Goal: Task Accomplishment & Management: Manage account settings

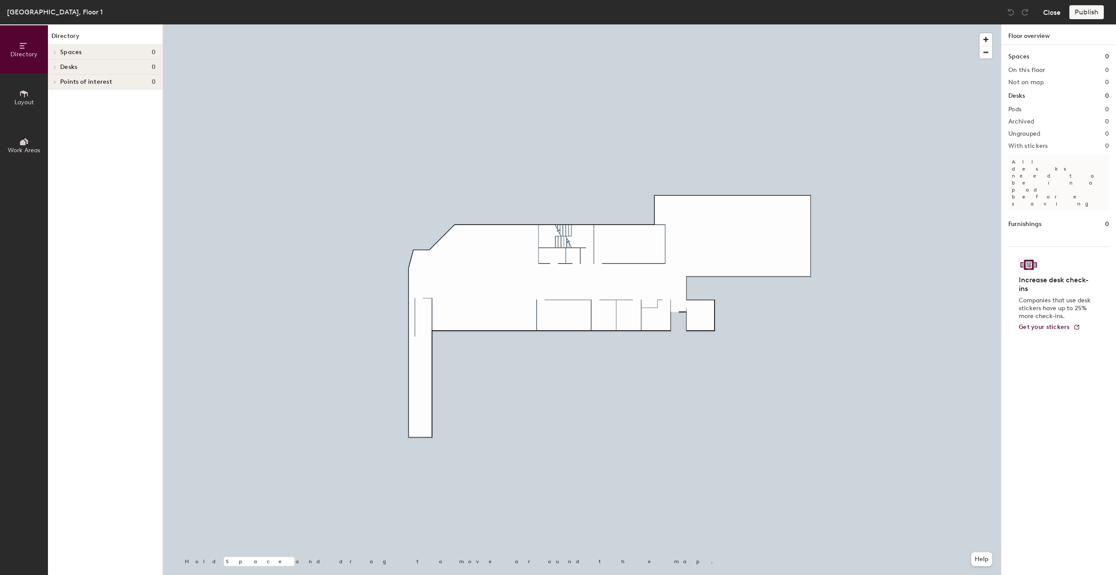
click at [552, 14] on button "Close" at bounding box center [1051, 12] width 17 height 14
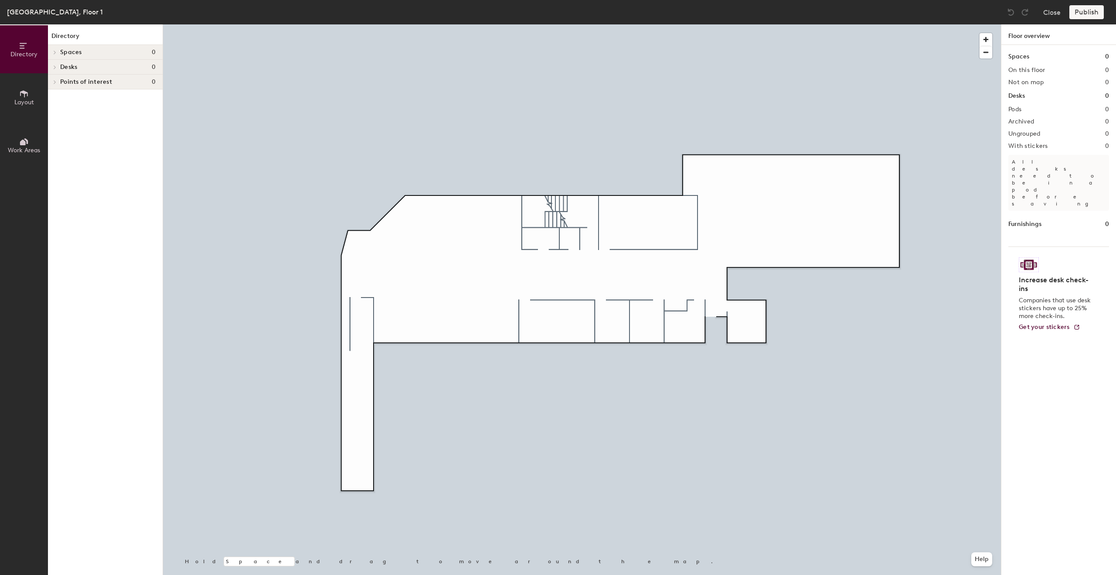
click at [34, 16] on div "[GEOGRAPHIC_DATA], Floor 1" at bounding box center [55, 12] width 96 height 11
click at [1057, 12] on button "Close" at bounding box center [1051, 12] width 17 height 14
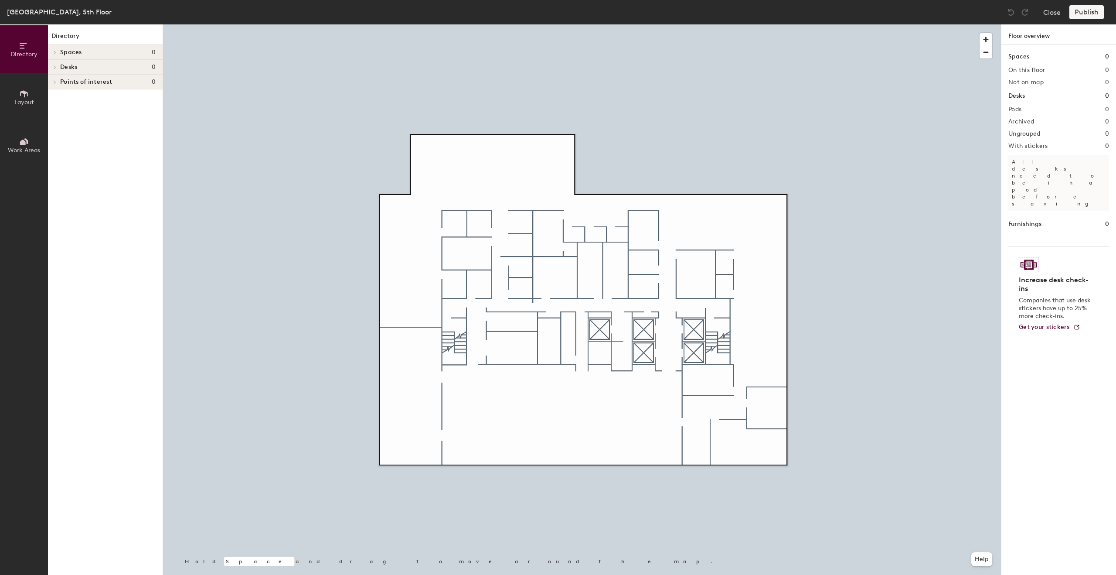
click at [56, 51] on icon at bounding box center [54, 52] width 3 height 4
click at [57, 51] on div at bounding box center [53, 52] width 11 height 14
click at [93, 51] on h4 "Spaces 0" at bounding box center [107, 52] width 95 height 7
click at [12, 93] on button "Layout" at bounding box center [24, 97] width 48 height 48
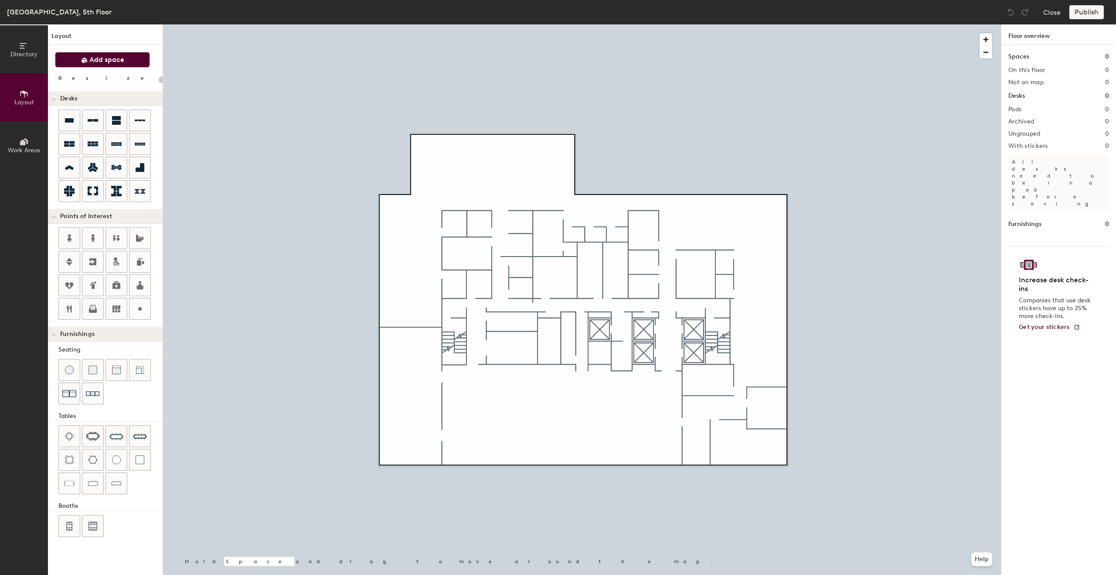
click at [73, 63] on button "Add space" at bounding box center [102, 60] width 95 height 16
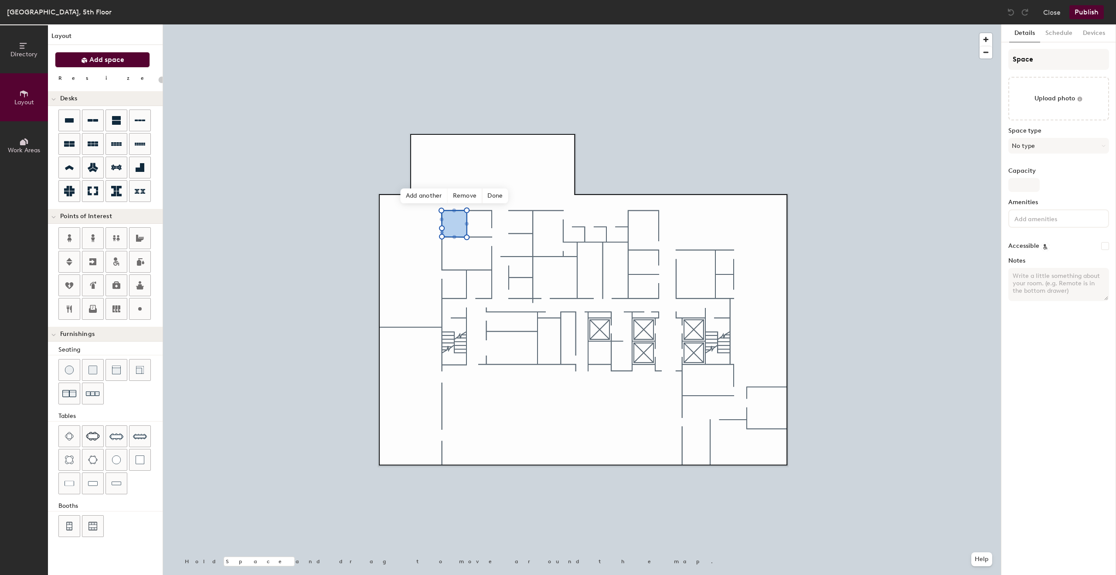
type input "20"
click at [1023, 60] on input "Space" at bounding box center [1059, 59] width 101 height 21
click at [1021, 60] on input "Space" at bounding box center [1059, 59] width 101 height 21
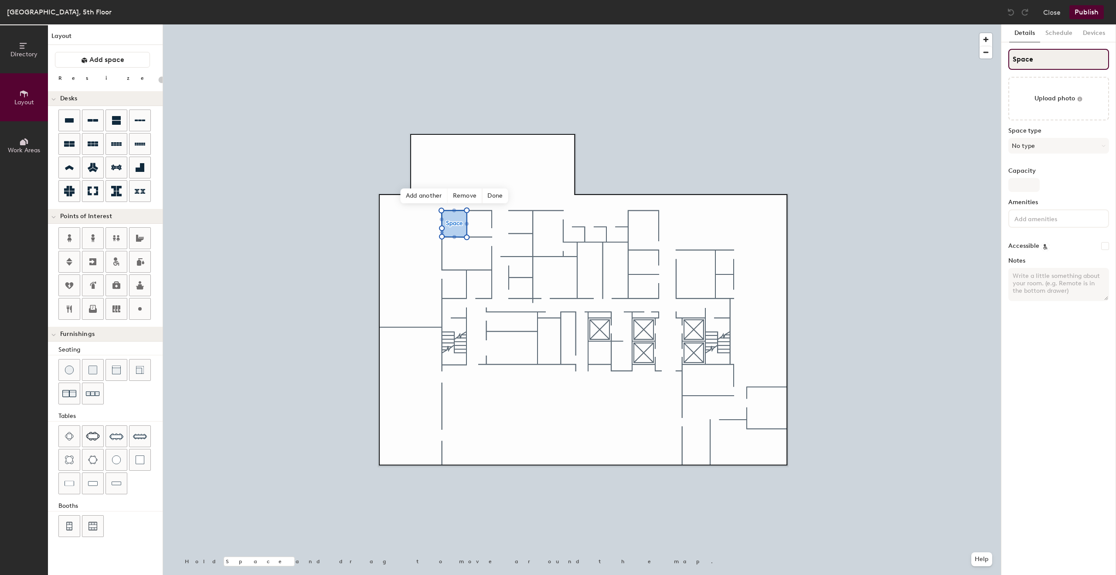
type input "E"
type input "20"
type input "Ed"
type input "20"
type input "Edis"
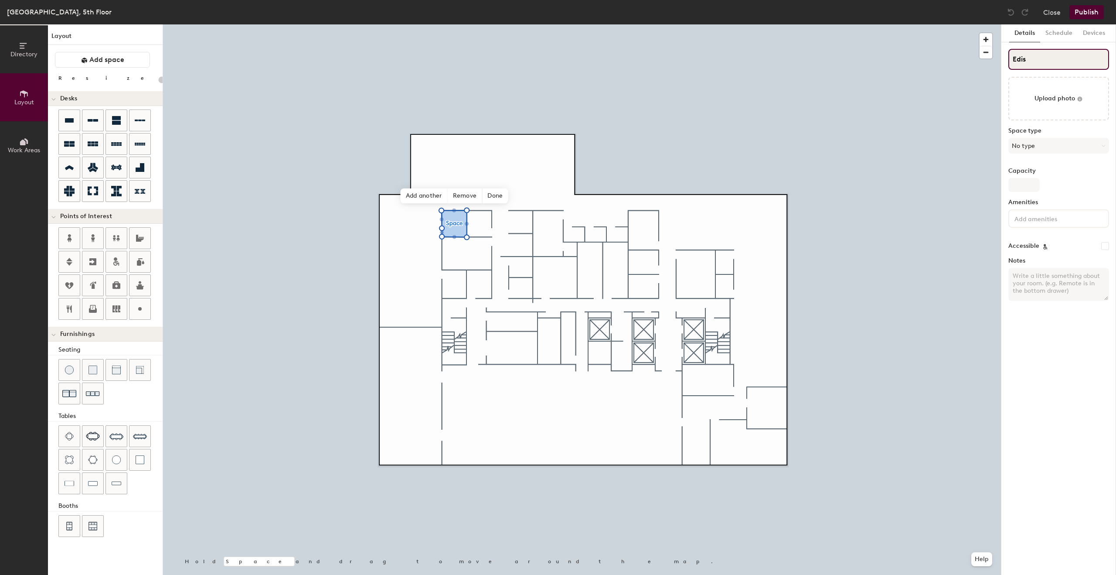
type input "20"
type input "Edisto"
type input "20"
type input "Edist"
type input "20"
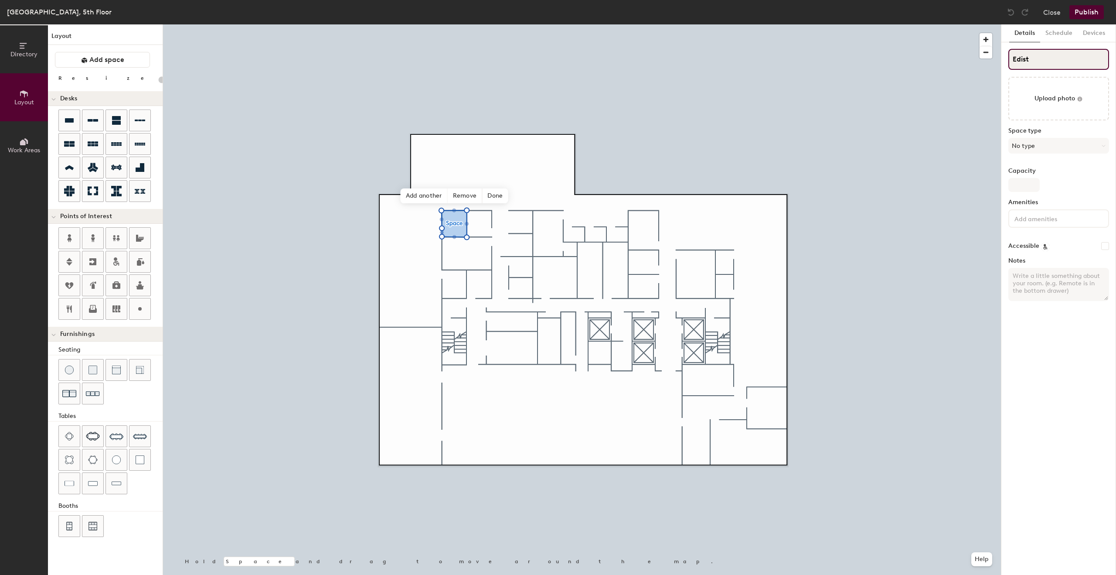
type input "Edis"
type input "20"
type input "Edison"
type input "20"
type input "Edison"
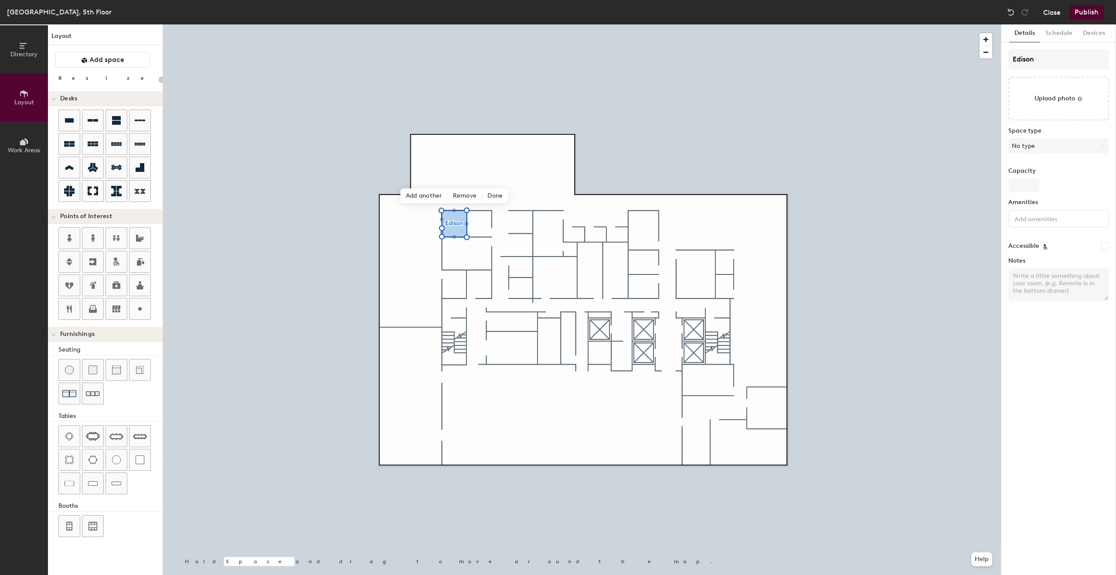
click at [1051, 14] on button "Close" at bounding box center [1051, 12] width 17 height 14
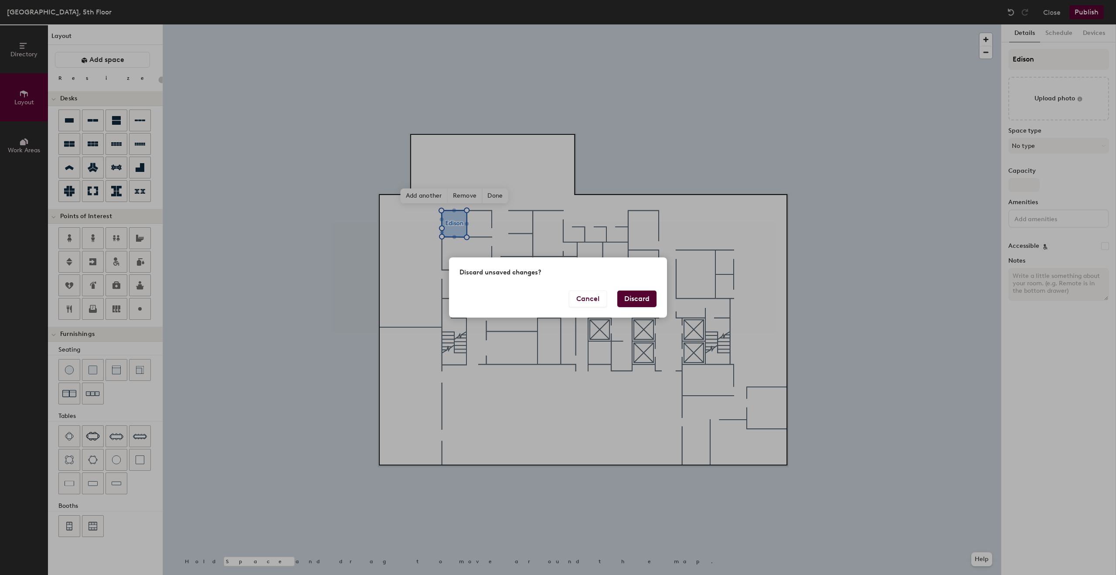
click at [644, 299] on button "Discard" at bounding box center [636, 298] width 39 height 17
type input "20"
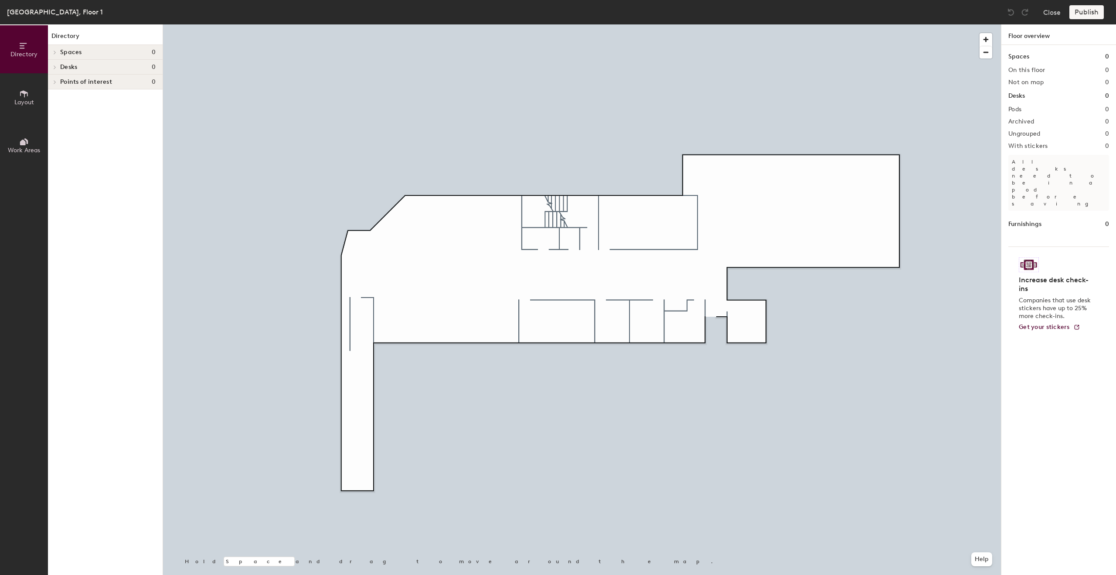
click at [24, 95] on icon at bounding box center [24, 93] width 8 height 7
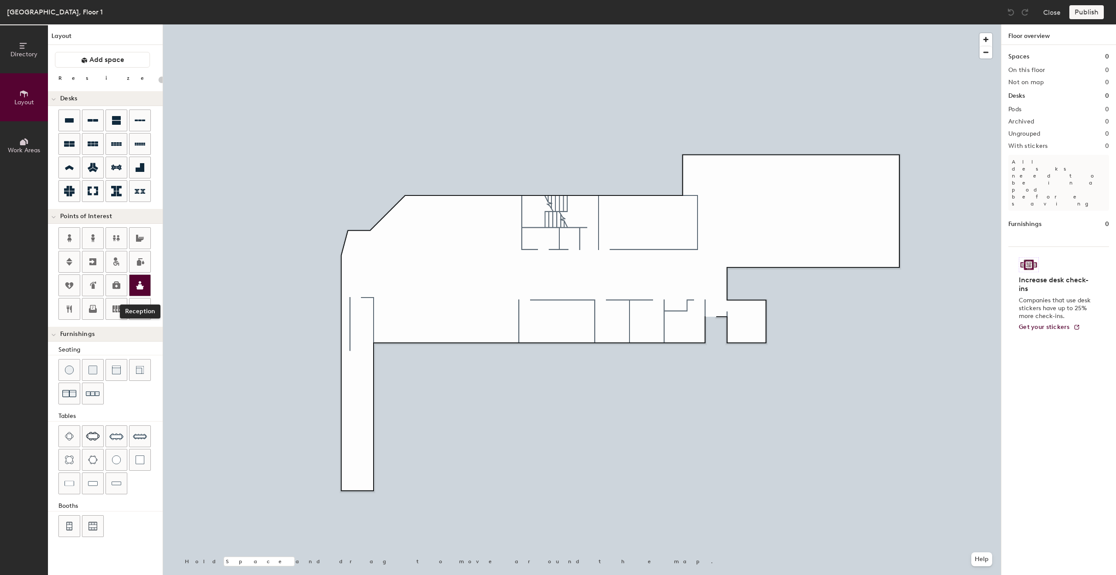
click at [139, 286] on icon at bounding box center [140, 285] width 8 height 8
click at [405, 277] on div "Directory Layout Work Areas Layout Add space Resize Desks Points of Interest Fu…" at bounding box center [558, 299] width 1116 height 550
click at [453, 223] on div "Directory Layout Work Areas Layout Add space Resize Desks Points of Interest Fu…" at bounding box center [558, 299] width 1116 height 550
click at [449, 273] on div "Directory Layout Work Areas Layout Add space Resize Desks Points of Interest Fu…" at bounding box center [558, 299] width 1116 height 550
click at [141, 286] on icon at bounding box center [140, 285] width 8 height 8
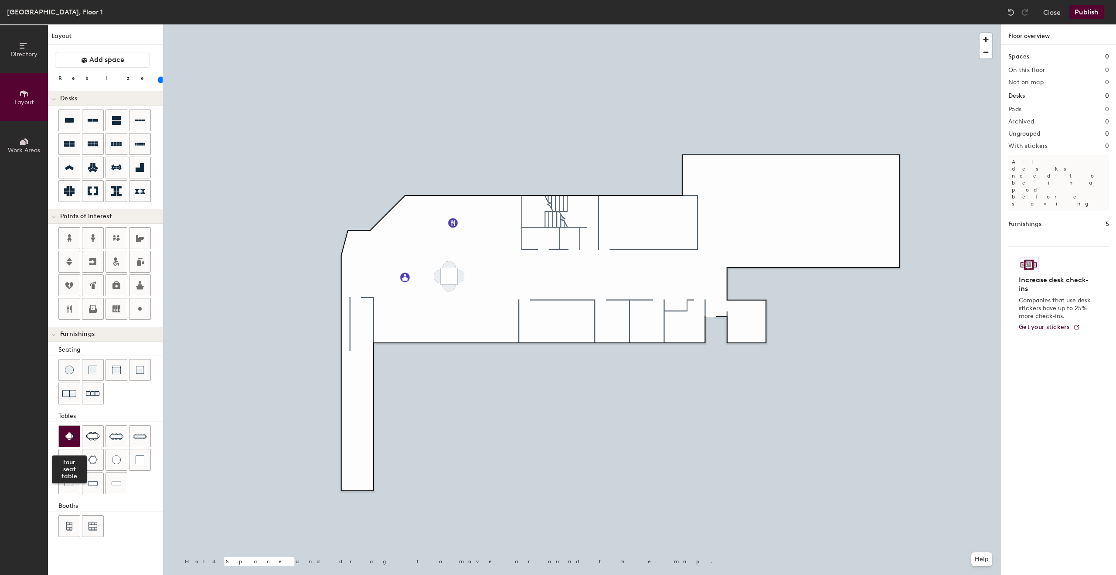
click at [74, 438] on div at bounding box center [69, 436] width 21 height 21
click at [450, 24] on div at bounding box center [582, 24] width 838 height 0
click at [422, 24] on div at bounding box center [582, 24] width 838 height 0
click at [433, 295] on span "Delete" at bounding box center [435, 297] width 31 height 15
click at [489, 24] on div at bounding box center [582, 24] width 838 height 0
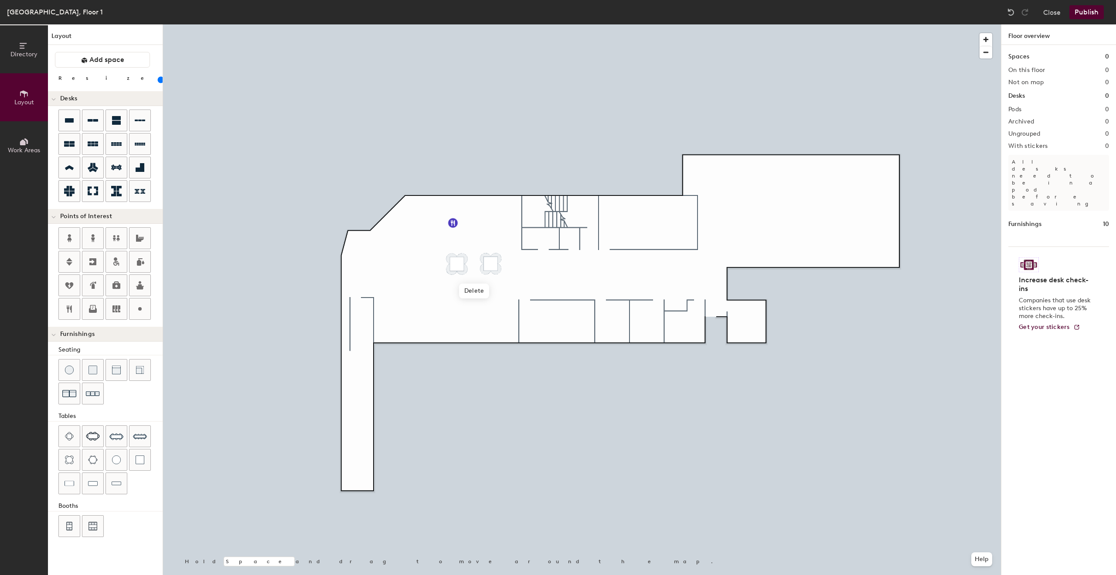
click at [489, 24] on div at bounding box center [582, 24] width 838 height 0
click at [508, 239] on div "Directory Layout Work Areas Layout Add space Resize Desks Points of Interest Fu…" at bounding box center [558, 299] width 1116 height 550
drag, startPoint x: 121, startPoint y: 285, endPoint x: 458, endPoint y: 211, distance: 345.4
click at [245, 24] on div at bounding box center [582, 24] width 838 height 0
click at [387, 281] on div "Directory Layout Work Areas Layout Add space Resize Desks Points of Interest Fu…" at bounding box center [558, 299] width 1116 height 550
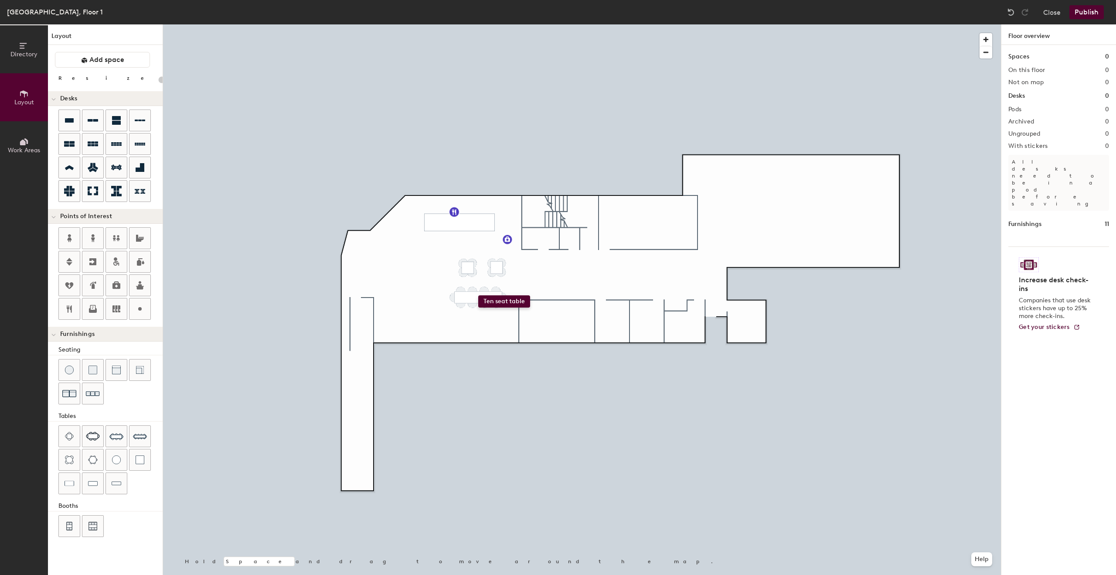
click at [479, 294] on div "Directory Layout Work Areas Layout Add space Resize Desks Points of Interest Fu…" at bounding box center [558, 299] width 1116 height 550
click at [481, 325] on span "Delete" at bounding box center [479, 322] width 31 height 15
click at [487, 325] on span "Delete" at bounding box center [479, 322] width 31 height 15
click at [397, 329] on div "Directory Layout Work Areas Layout Add space Resize Desks Points of Interest Fu…" at bounding box center [558, 299] width 1116 height 550
click at [382, 24] on div at bounding box center [582, 24] width 838 height 0
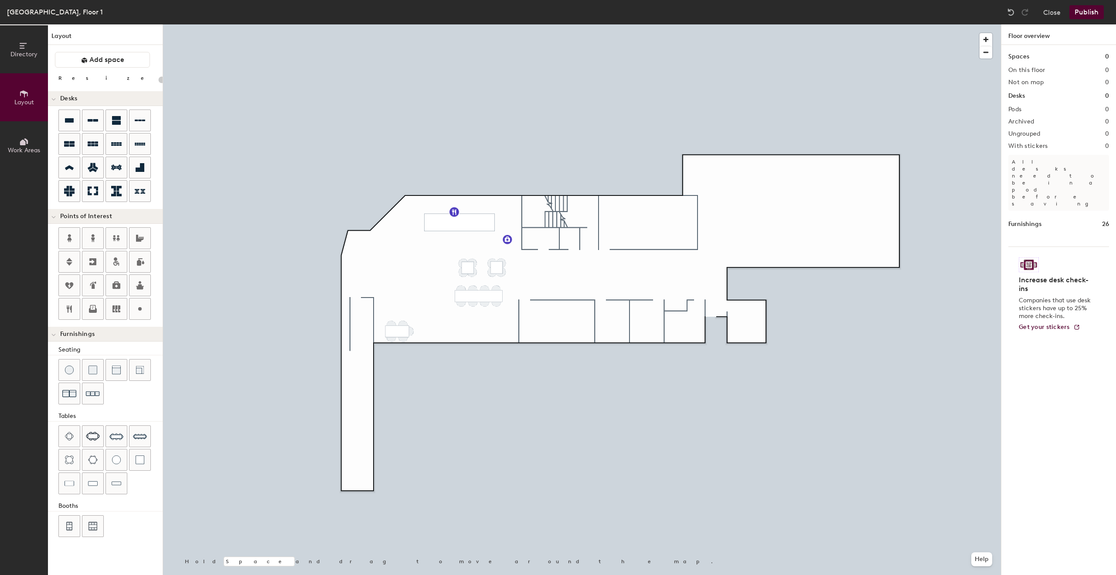
click at [413, 24] on div at bounding box center [582, 24] width 838 height 0
drag, startPoint x: 97, startPoint y: 441, endPoint x: 390, endPoint y: 359, distance: 304.1
click at [401, 24] on div at bounding box center [582, 24] width 838 height 0
click at [408, 24] on div at bounding box center [582, 24] width 838 height 0
type input "60"
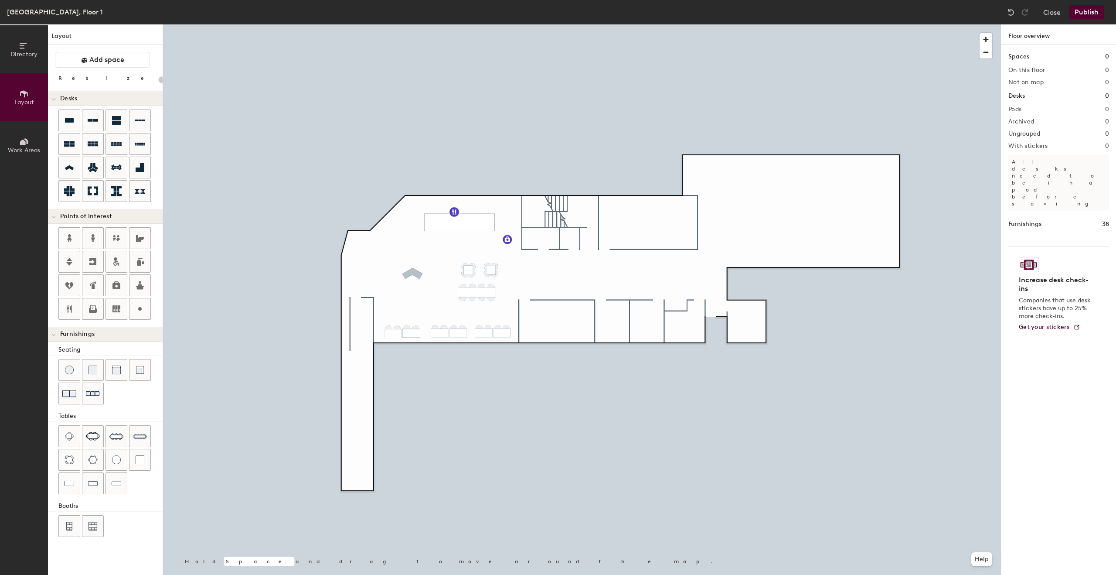
click at [412, 271] on div "Directory Layout Work Areas Layout Add space Resize Desks Points of Interest Fu…" at bounding box center [558, 299] width 1116 height 550
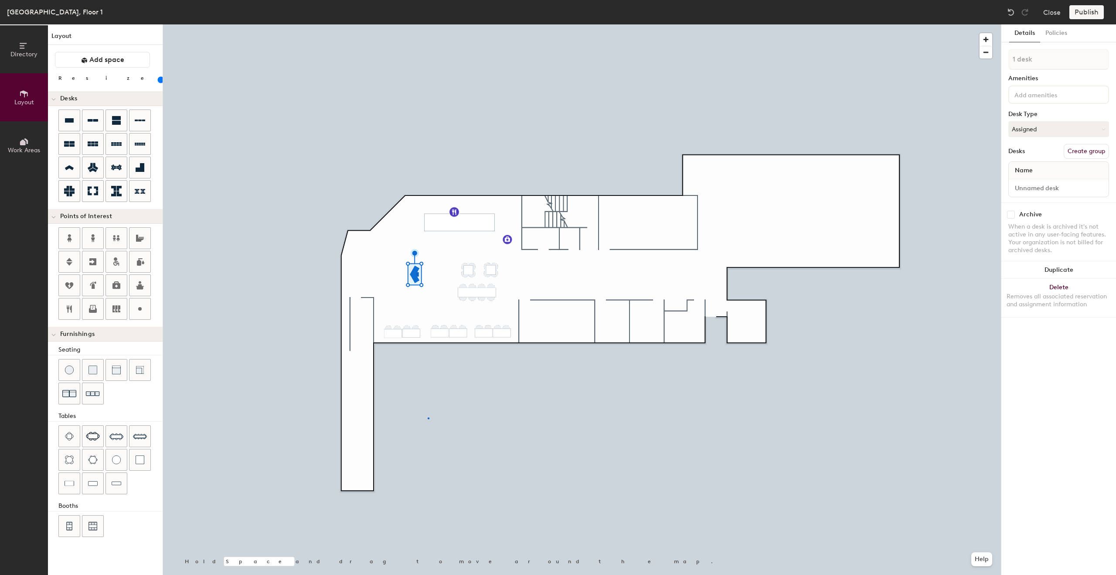
drag, startPoint x: 74, startPoint y: 168, endPoint x: 160, endPoint y: 170, distance: 86.8
click at [428, 24] on div at bounding box center [582, 24] width 838 height 0
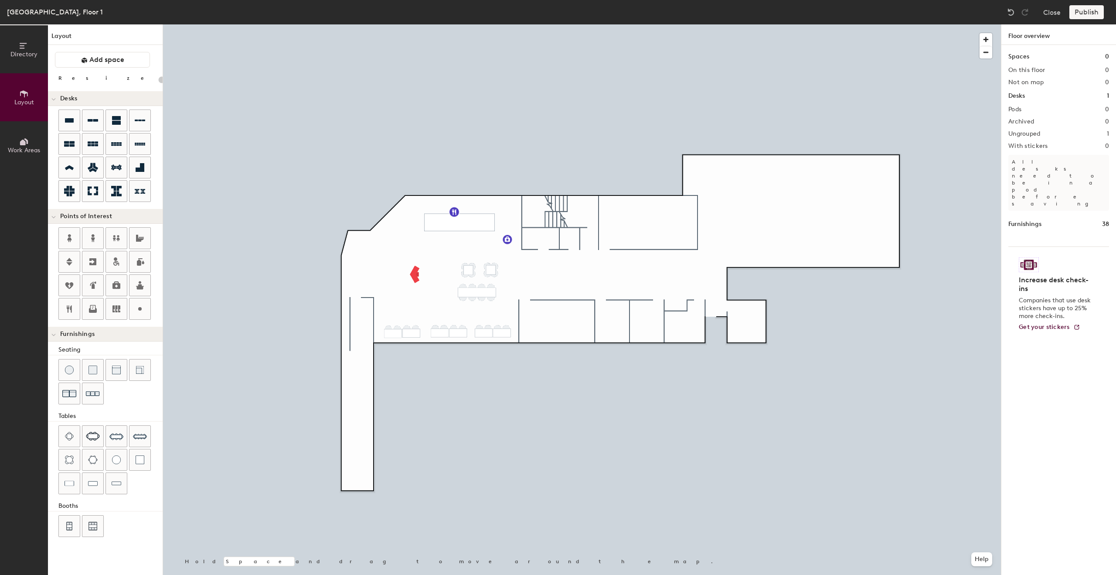
click at [399, 274] on div "Directory Layout Work Areas Layout Add space Resize Desks Points of Interest Fu…" at bounding box center [558, 299] width 1116 height 550
drag, startPoint x: 140, startPoint y: 282, endPoint x: 454, endPoint y: 226, distance: 318.9
click at [454, 24] on div at bounding box center [582, 24] width 838 height 0
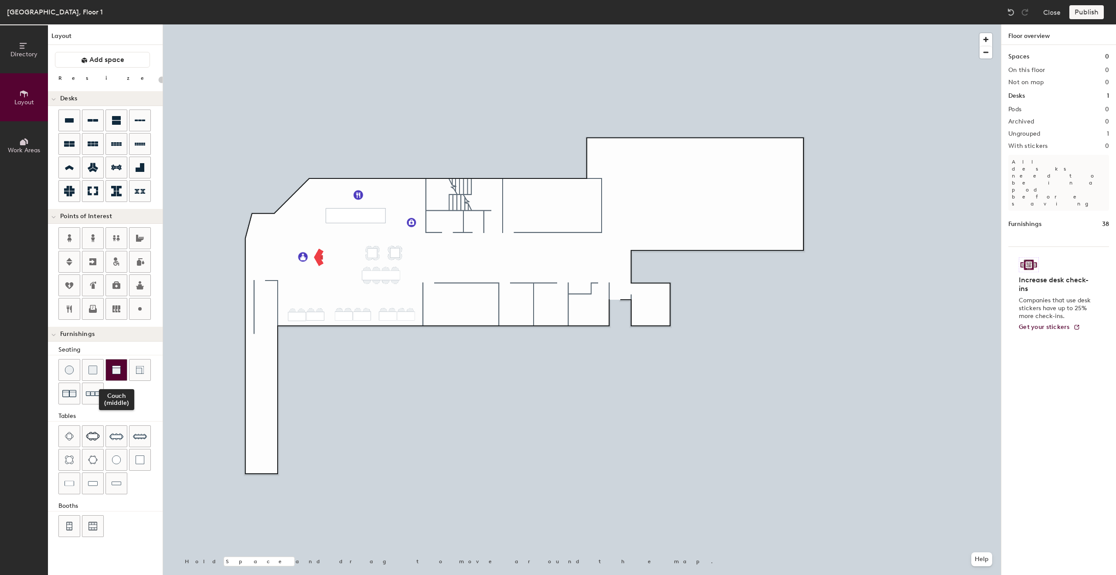
click at [117, 374] on div at bounding box center [116, 369] width 21 height 21
click at [454, 218] on div "Directory Layout Work Areas Layout Add space Resize Desks Points of Interest Fu…" at bounding box center [558, 299] width 1116 height 550
click at [447, 257] on div "Directory Layout Work Areas Layout Add space Resize Desks Points of Interest Fu…" at bounding box center [558, 299] width 1116 height 550
click at [158, 78] on input "range" at bounding box center [158, 79] width 0 height 7
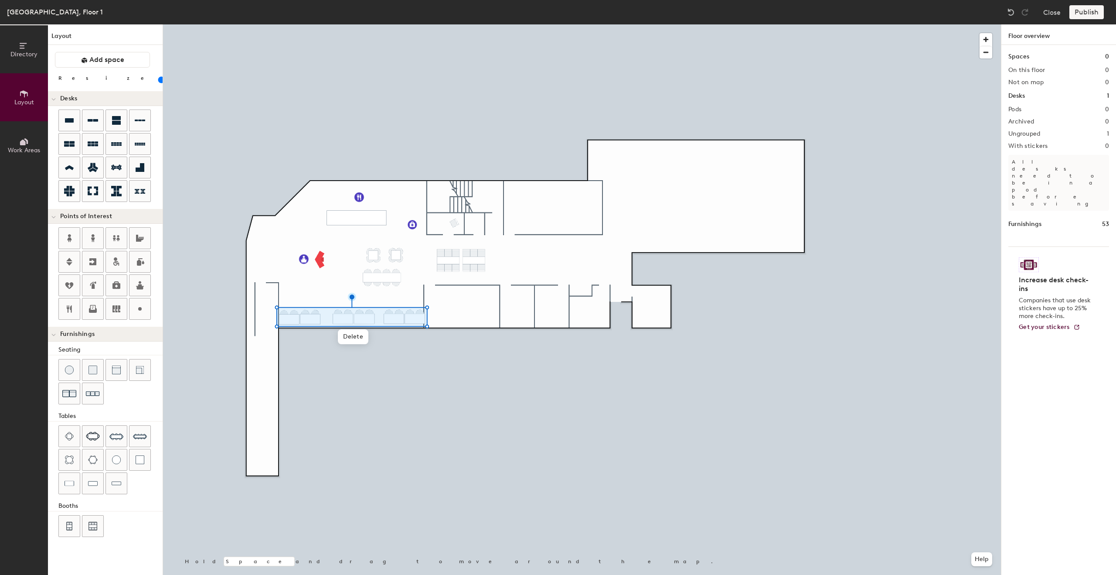
click at [158, 79] on input "range" at bounding box center [158, 79] width 0 height 7
click at [158, 81] on input "range" at bounding box center [158, 79] width 0 height 7
click at [442, 24] on div at bounding box center [582, 24] width 838 height 0
click at [158, 78] on input "range" at bounding box center [158, 79] width 0 height 7
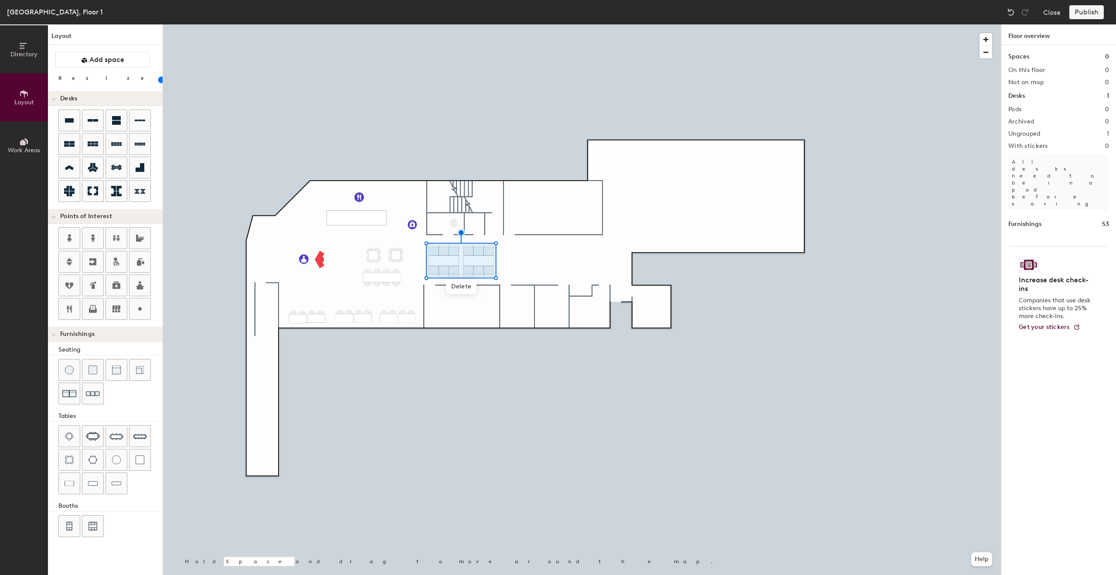
click at [158, 80] on input "range" at bounding box center [158, 79] width 0 height 7
click at [461, 306] on div "Directory Layout Work Areas Layout Add space Resize Desks Points of Interest Fu…" at bounding box center [558, 299] width 1116 height 550
click at [524, 259] on div "Directory Layout Work Areas Layout Add space Resize Desks Points of Interest Fu…" at bounding box center [558, 299] width 1116 height 550
click at [535, 306] on div "Directory Layout Work Areas Layout Add space Resize Desks Points of Interest Fu…" at bounding box center [558, 299] width 1116 height 550
click at [462, 379] on div "Directory Layout Work Areas Layout Add space Resize Desks Points of Interest Fu…" at bounding box center [558, 299] width 1116 height 550
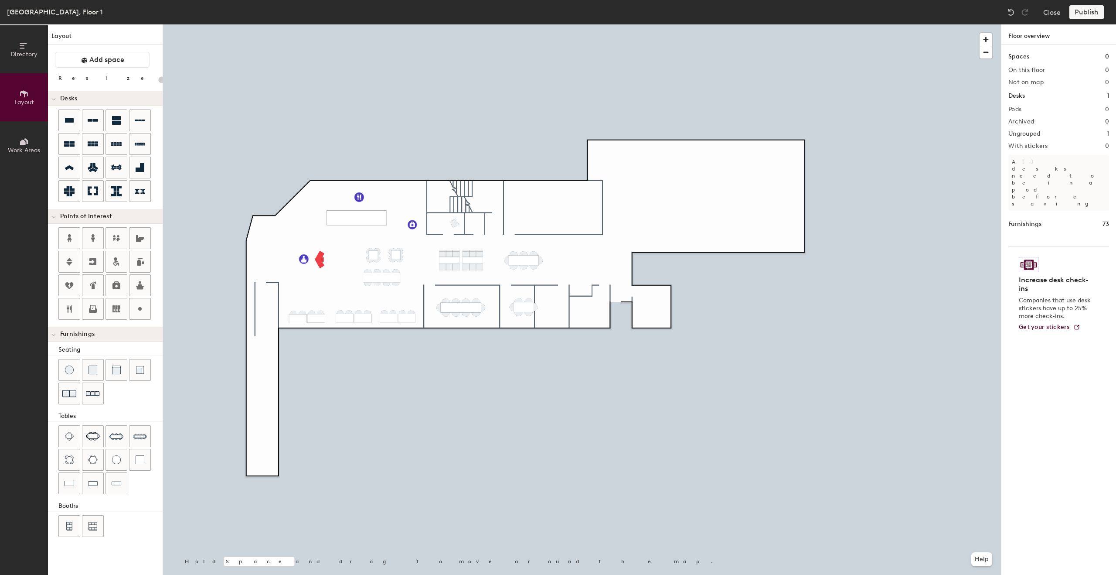
click at [524, 305] on div "Directory Layout Work Areas Layout Add space Resize Desks Points of Interest Fu…" at bounding box center [558, 299] width 1116 height 550
click at [547, 24] on div at bounding box center [582, 24] width 838 height 0
type input "20"
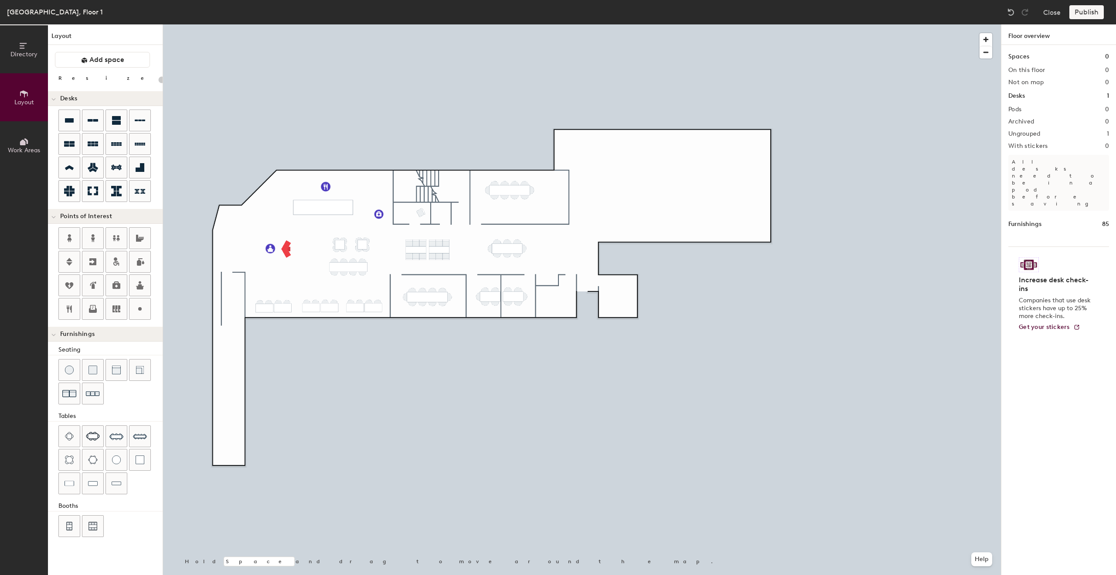
click at [510, 188] on div "Directory Layout Work Areas Layout Add space Resize Desks Points of Interest Fu…" at bounding box center [558, 299] width 1116 height 550
click at [122, 431] on img at bounding box center [116, 436] width 14 height 14
click at [137, 435] on img at bounding box center [140, 436] width 14 height 14
click at [500, 24] on div at bounding box center [582, 24] width 838 height 0
click at [476, 24] on div at bounding box center [582, 24] width 838 height 0
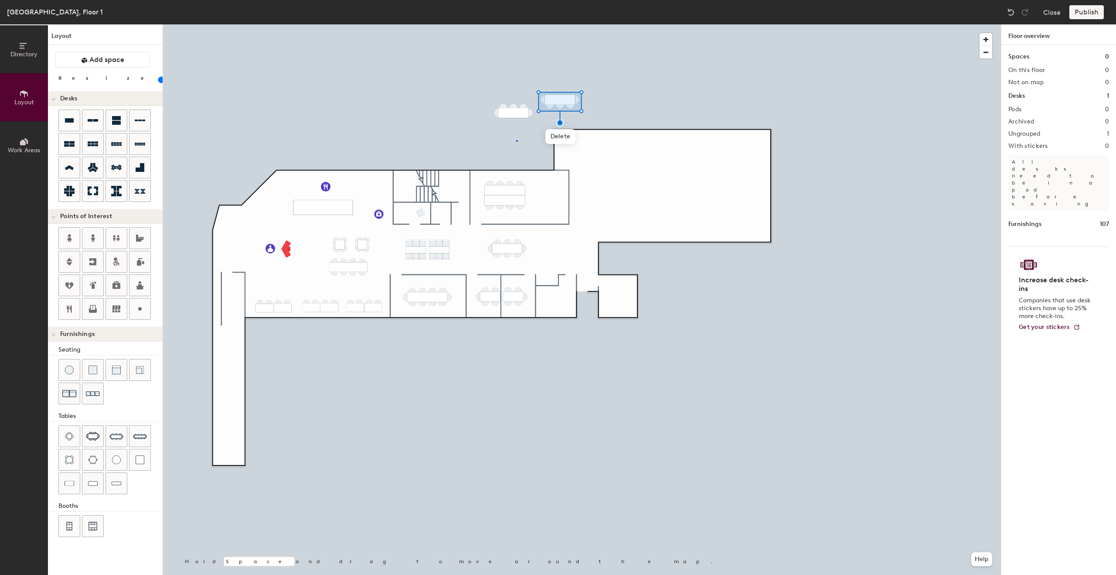
click at [516, 24] on div at bounding box center [582, 24] width 838 height 0
click at [542, 24] on div at bounding box center [582, 24] width 838 height 0
click at [526, 24] on div at bounding box center [582, 24] width 838 height 0
click at [608, 24] on div at bounding box center [582, 24] width 838 height 0
click at [541, 24] on div at bounding box center [582, 24] width 838 height 0
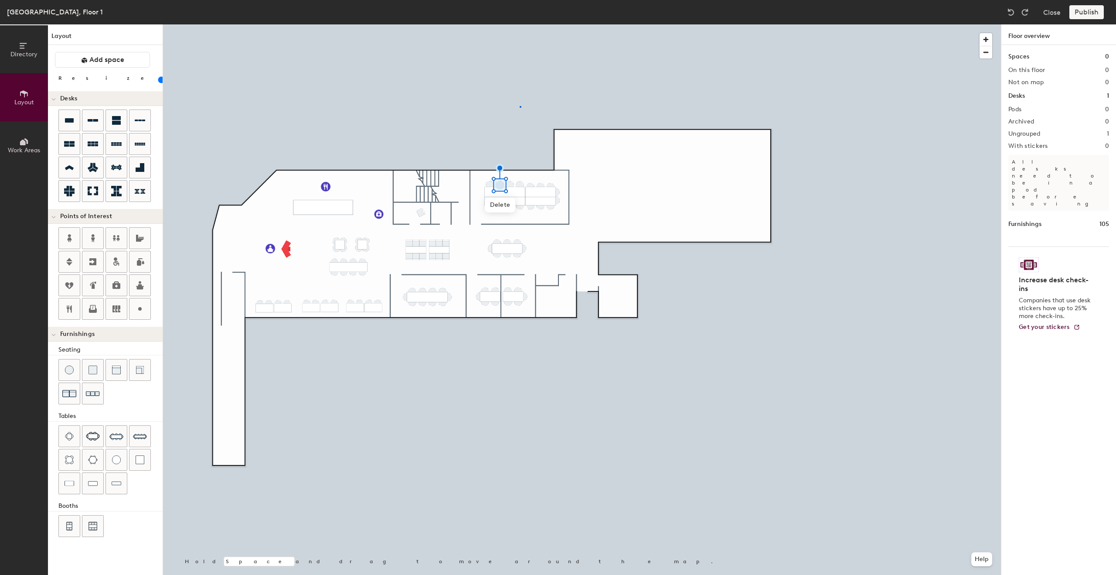
click at [520, 24] on div at bounding box center [582, 24] width 838 height 0
click at [494, 24] on div at bounding box center [582, 24] width 838 height 0
click at [531, 24] on div at bounding box center [582, 24] width 838 height 0
click at [499, 24] on div at bounding box center [582, 24] width 838 height 0
click at [504, 187] on div "Directory Layout Work Areas Layout Add space Resize Desks Points of Interest Fu…" at bounding box center [558, 299] width 1116 height 550
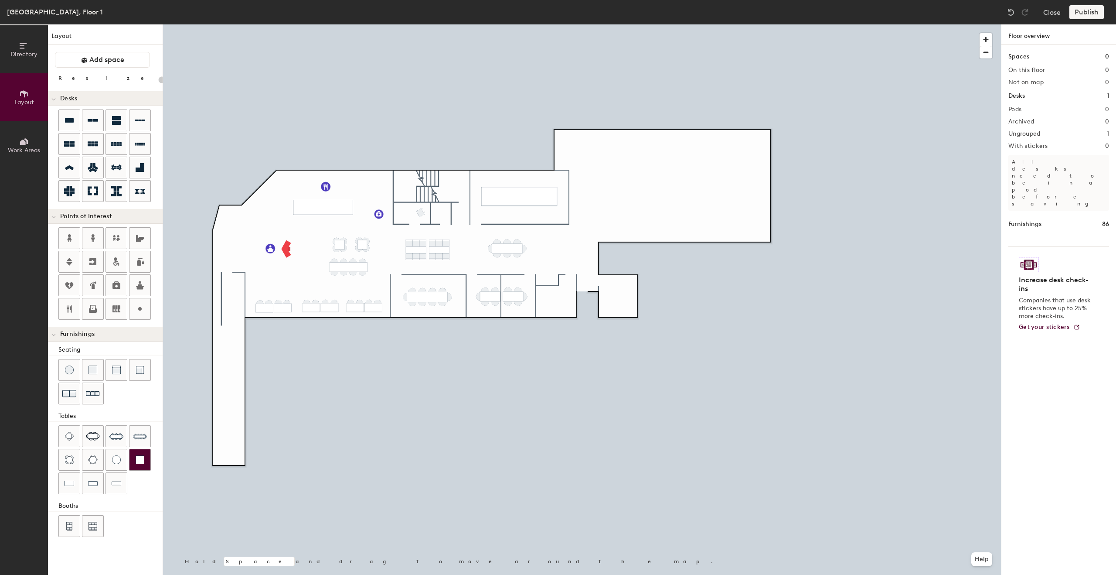
type input "20"
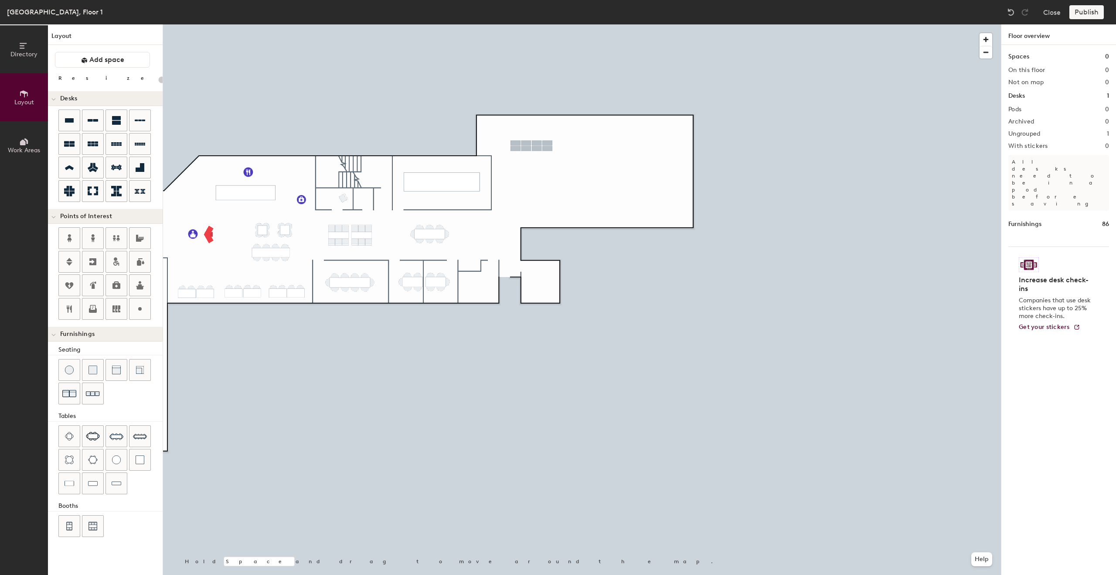
click at [532, 146] on div "Directory Layout Work Areas Layout Add space Resize Desks Points of Interest Fu…" at bounding box center [558, 299] width 1116 height 550
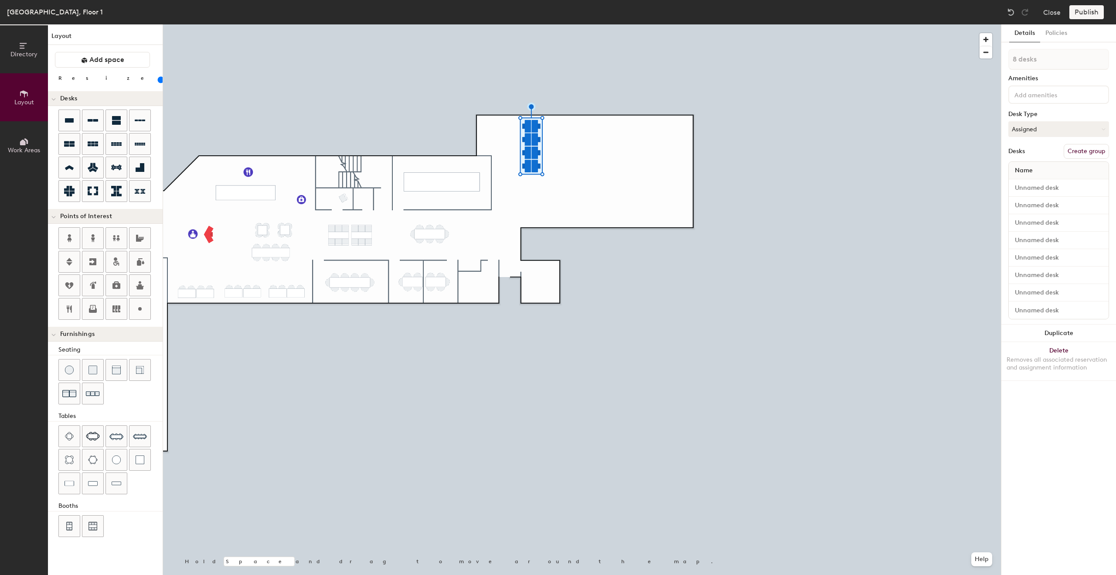
click at [158, 80] on input "range" at bounding box center [158, 79] width 0 height 7
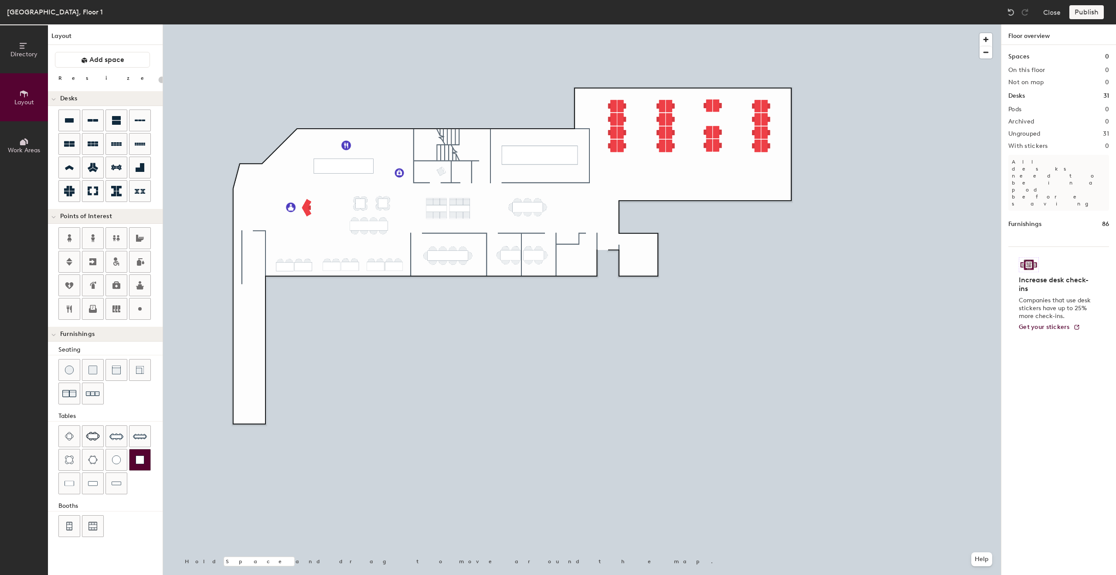
click at [392, 314] on div "Directory Layout Work Areas Layout Add space Resize Desks Points of Interest Fu…" at bounding box center [558, 299] width 1116 height 550
click at [390, 24] on div at bounding box center [582, 24] width 838 height 0
click at [378, 367] on div "Directory Layout Work Areas Layout Add space Resize Desks Points of Interest Fu…" at bounding box center [558, 299] width 1116 height 550
click at [365, 356] on div "Directory Layout Work Areas Layout Add space Resize Desks Points of Interest Fu…" at bounding box center [558, 299] width 1116 height 550
click at [158, 81] on input "range" at bounding box center [158, 79] width 0 height 7
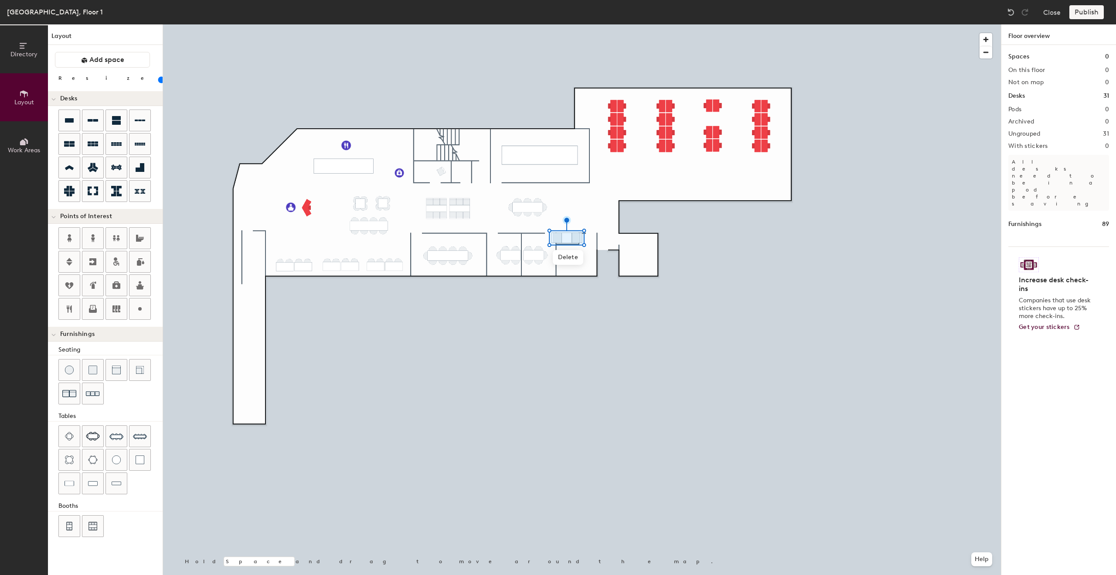
click at [158, 80] on input "range" at bounding box center [158, 79] width 0 height 7
click at [556, 24] on div at bounding box center [582, 24] width 838 height 0
click at [382, 24] on div at bounding box center [582, 24] width 838 height 0
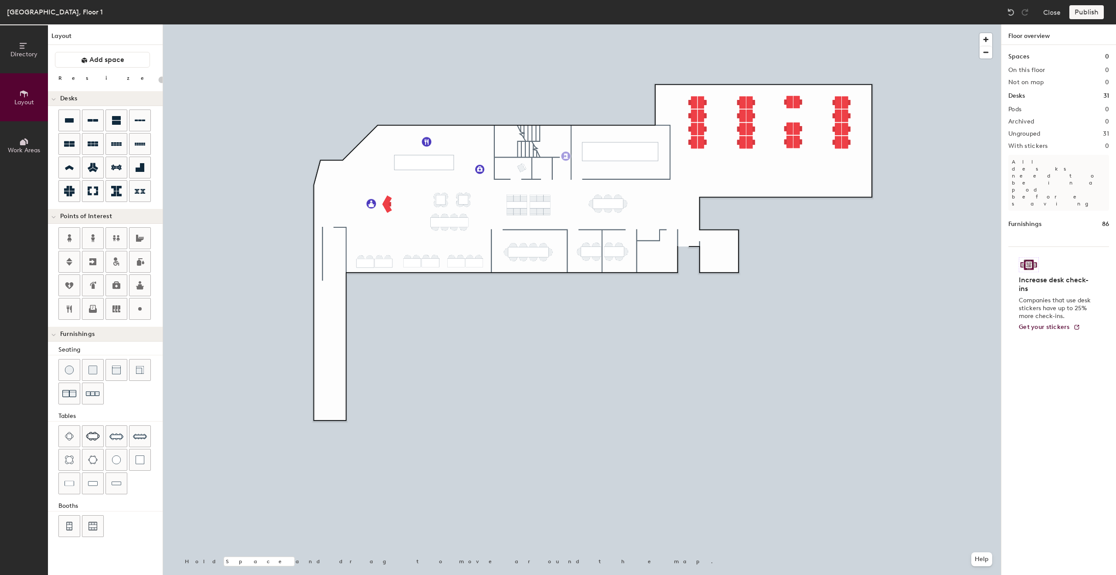
click at [566, 156] on div "Directory Layout Work Areas Layout Add space Resize Desks Points of Interest Fu…" at bounding box center [558, 299] width 1116 height 550
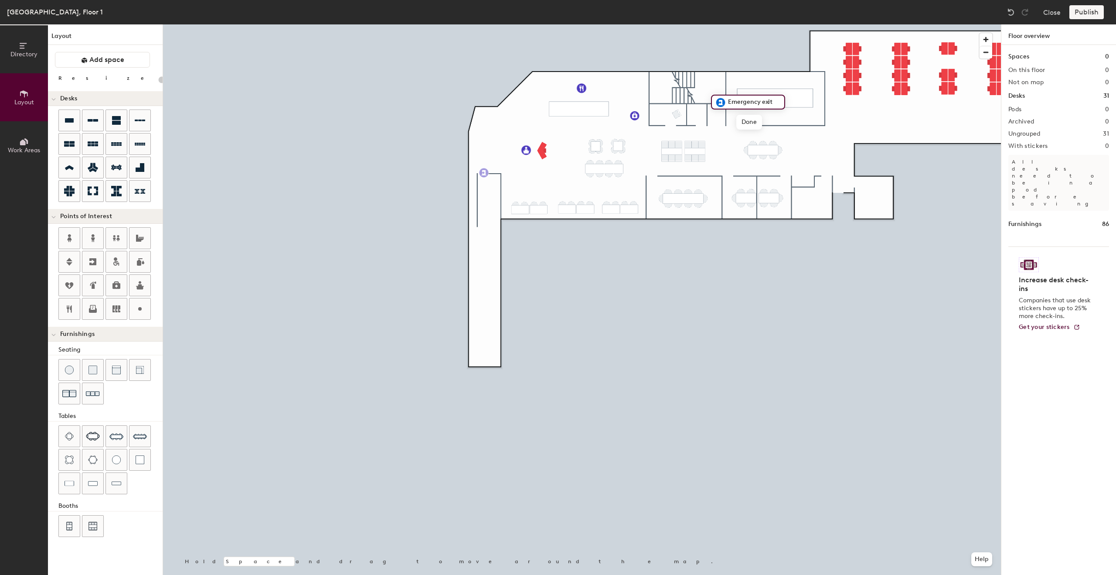
click at [484, 173] on div "Directory Layout Work Areas Layout Add space Resize Desks Points of Interest Fu…" at bounding box center [558, 299] width 1116 height 550
drag, startPoint x: 92, startPoint y: 263, endPoint x: 499, endPoint y: 191, distance: 413.1
click at [652, 24] on div at bounding box center [582, 24] width 838 height 0
click at [604, 193] on div "Directory Layout Work Areas Layout Add space Resize Desks Points of Interest Fu…" at bounding box center [558, 299] width 1116 height 550
drag, startPoint x: 115, startPoint y: 310, endPoint x: 600, endPoint y: 199, distance: 497.3
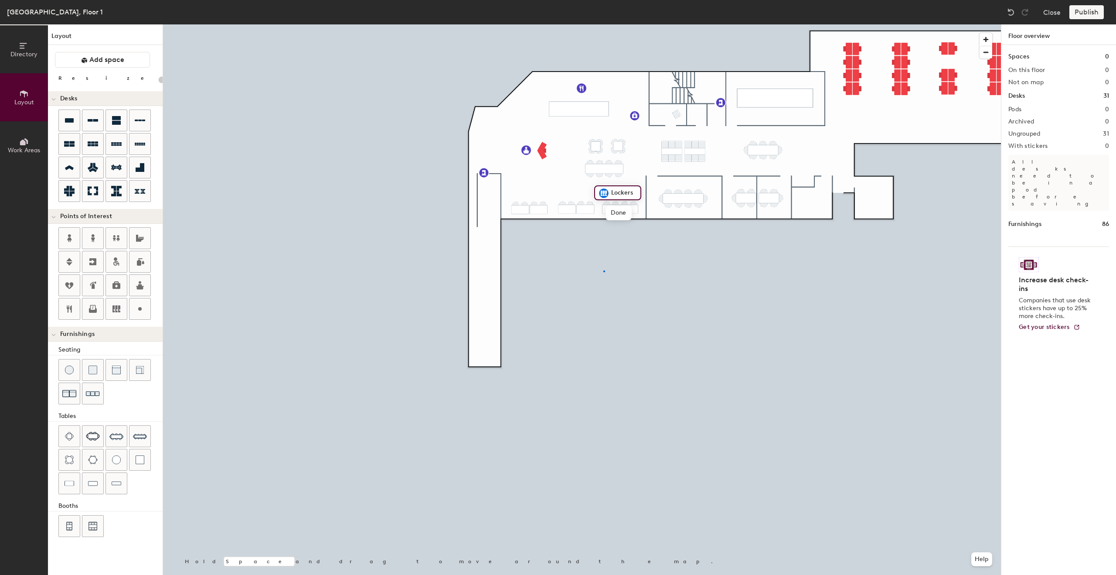
click at [603, 24] on div at bounding box center [582, 24] width 838 height 0
type input "20"
click at [817, 221] on span "Edit" at bounding box center [813, 221] width 23 height 15
type input "Storage"
click at [875, 199] on div "Directory Layout Work Areas Layout Add space Resize Desks Points of Interest Fu…" at bounding box center [558, 299] width 1116 height 550
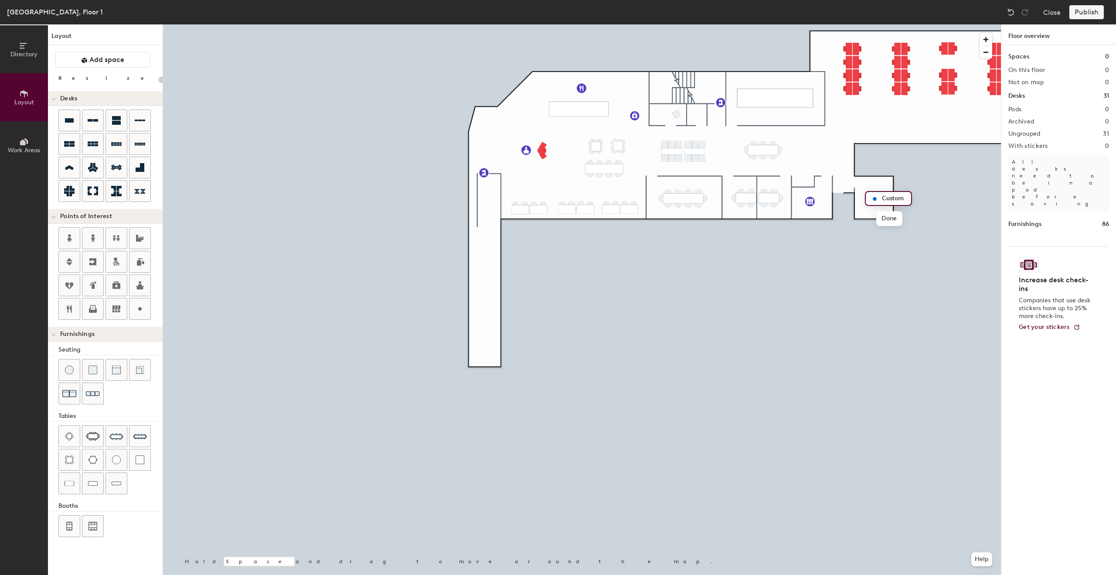
type input "20"
type input "Comms"
click at [843, 220] on span "Delete" at bounding box center [840, 221] width 31 height 15
click at [900, 223] on span "Delete" at bounding box center [905, 218] width 31 height 15
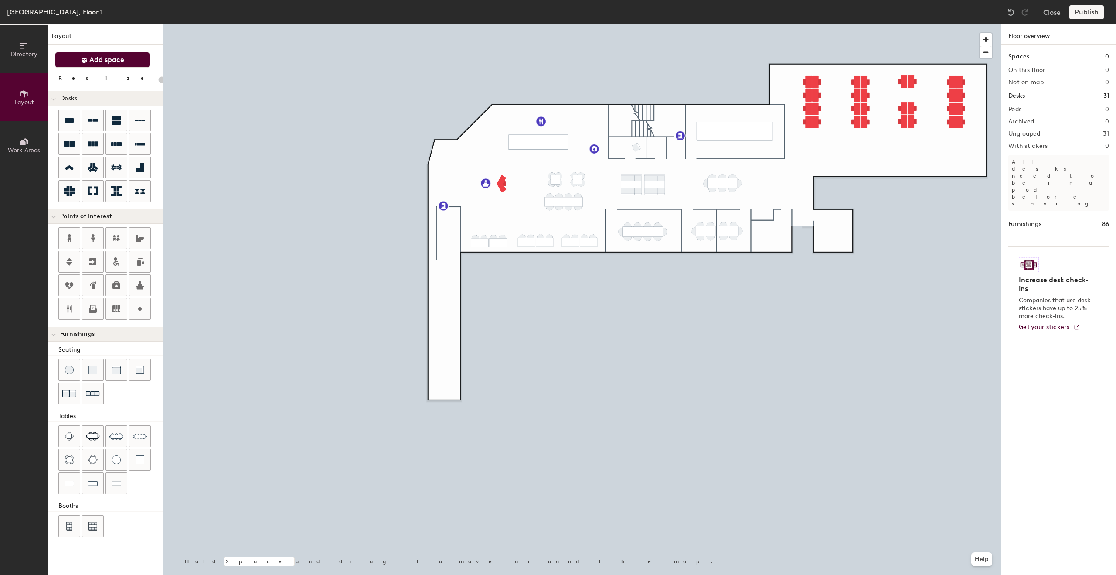
click at [106, 61] on span "Add space" at bounding box center [106, 59] width 35 height 9
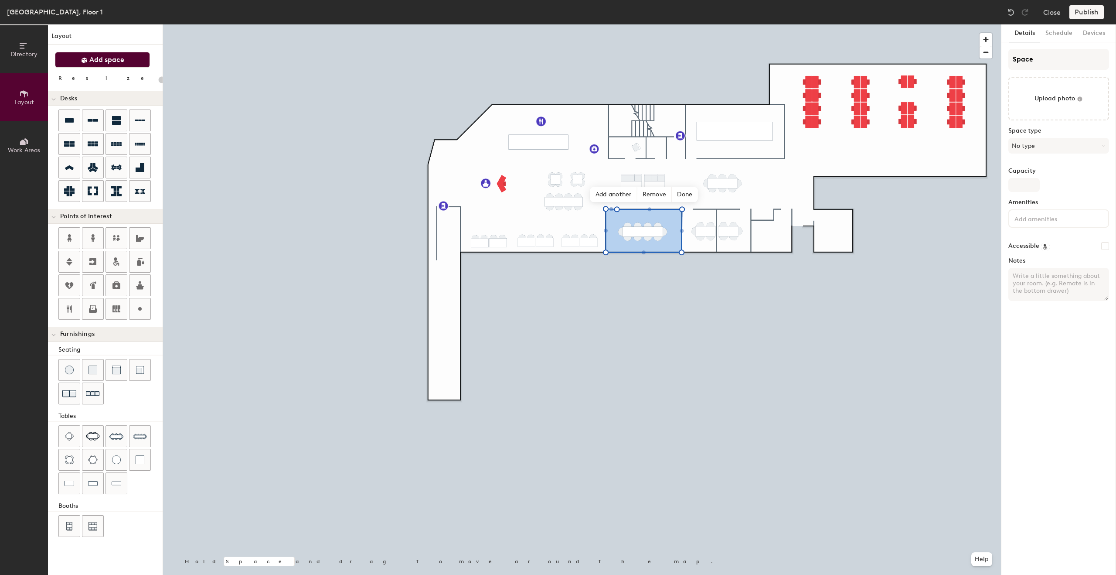
type input "20"
click at [1049, 52] on input "Space" at bounding box center [1059, 59] width 101 height 21
type input "R"
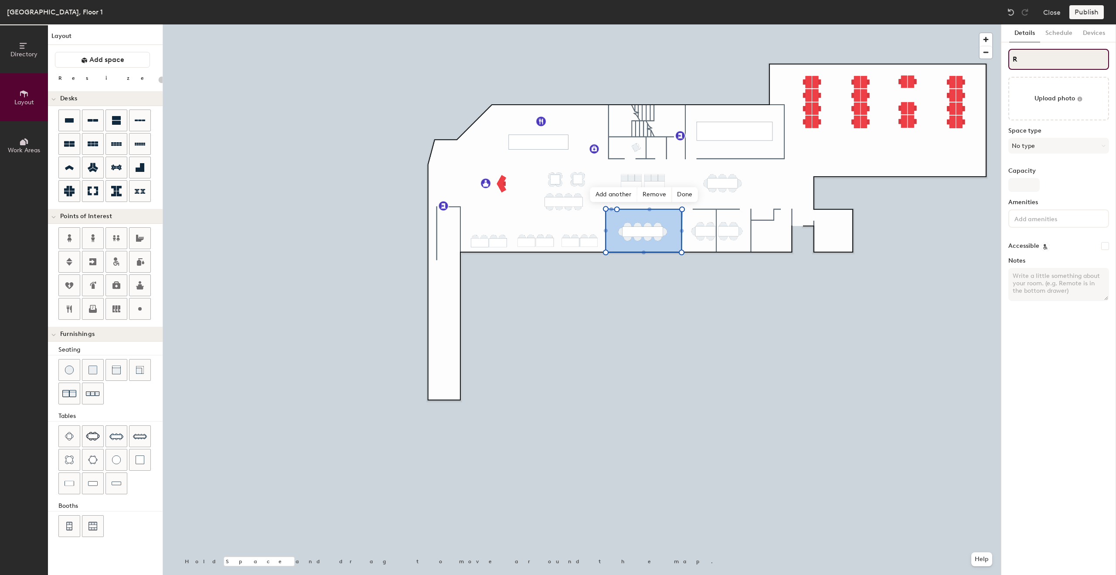
type input "20"
type input "Riv"
type input "20"
type input "River"
type input "20"
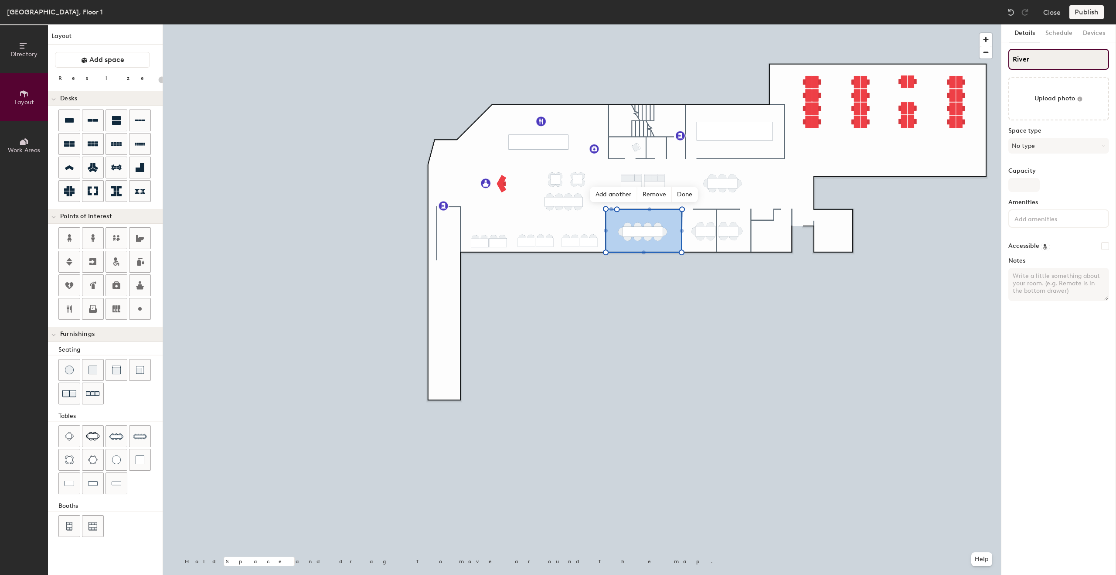
type input "River"
type input "20"
type input "River L"
type input "20"
type input "River Li"
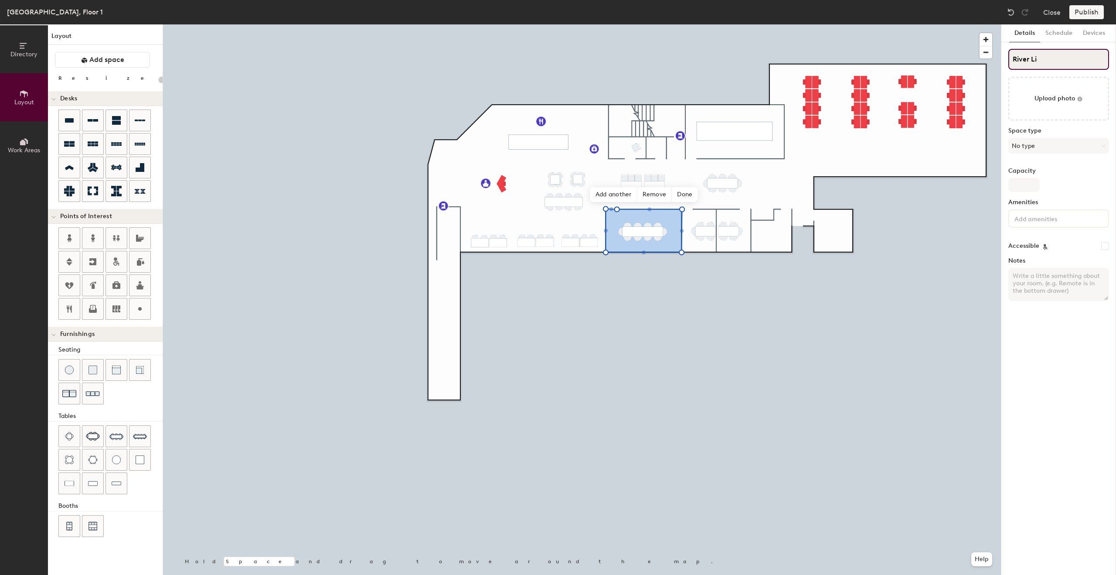
type input "20"
type input "River Lif"
type input "20"
type input "River Liff"
type input "20"
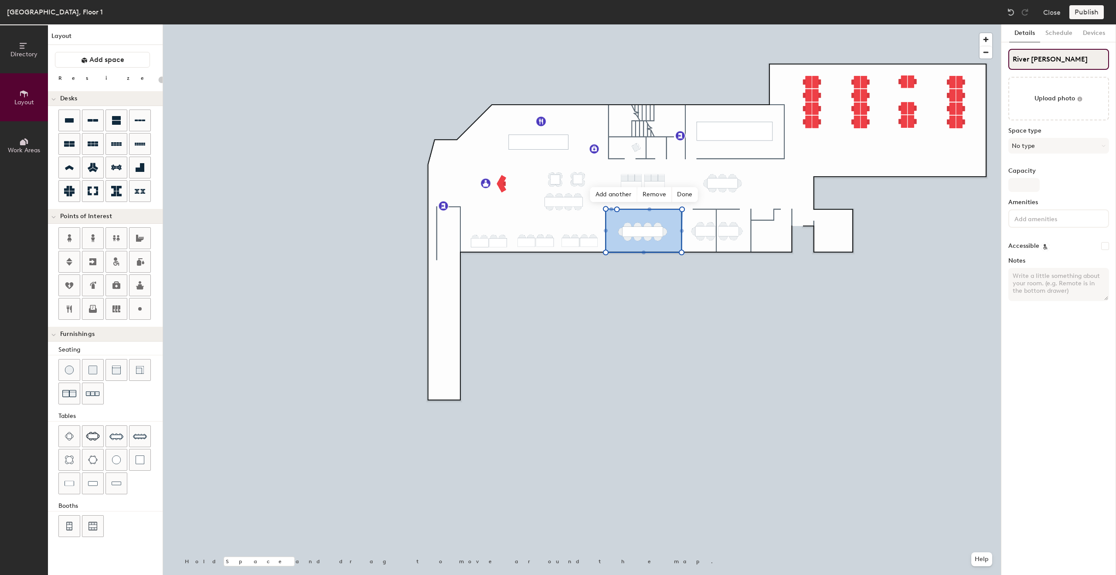
type input "River Liffe"
type input "20"
type input "River Liffey"
type input "20"
type input "River Liffey"
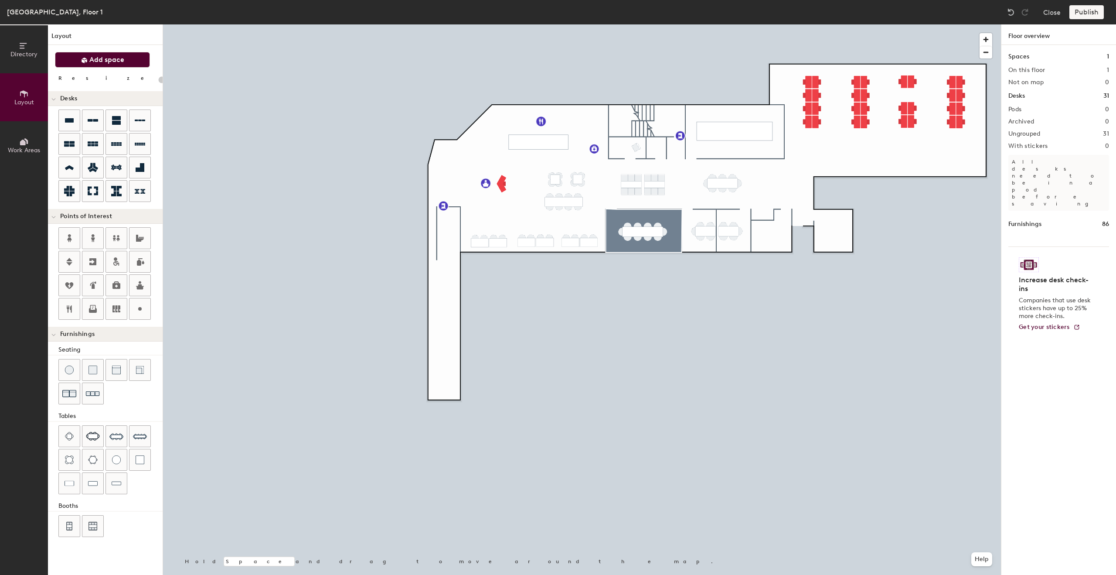
click at [87, 63] on icon at bounding box center [84, 60] width 7 height 7
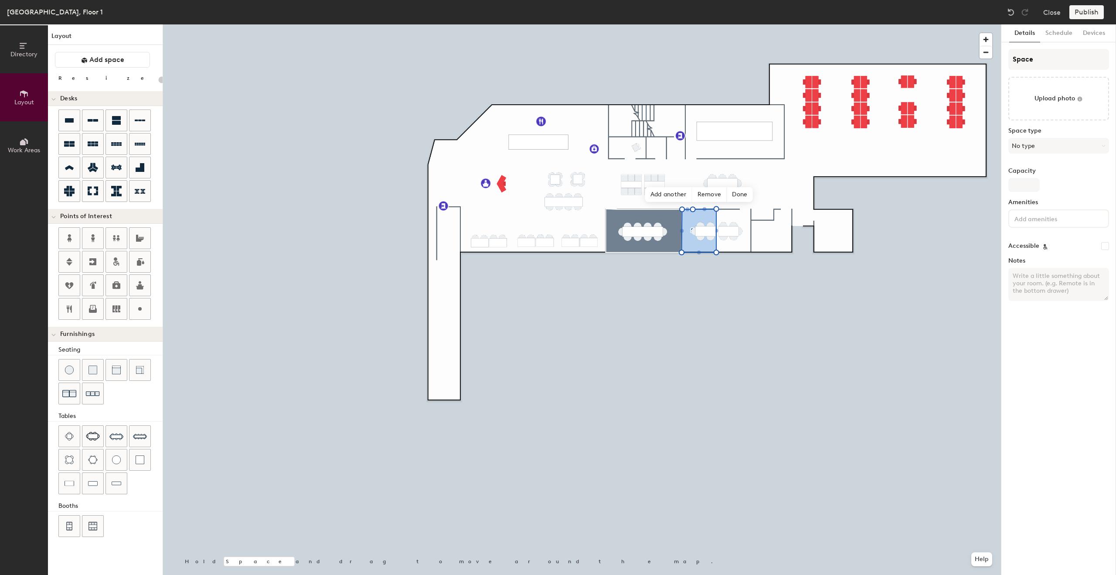
type input "20"
click at [1059, 58] on input "Space" at bounding box center [1059, 59] width 101 height 21
type input "T"
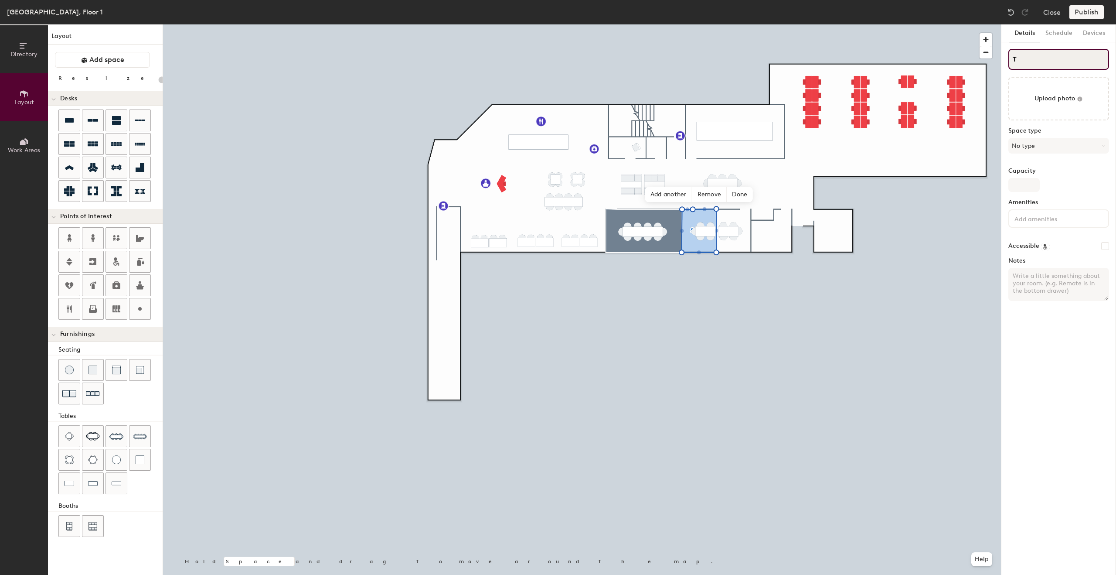
type input "20"
type input "The"
type input "20"
type input "The B"
type input "20"
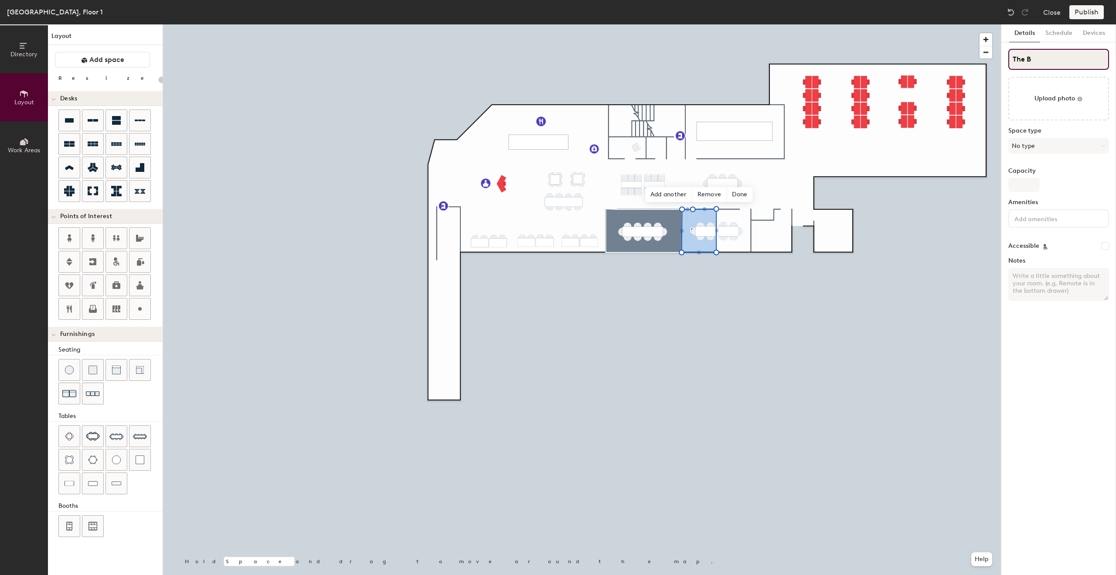
type input "The Be"
type input "20"
type input "The Bean"
type input "20"
type input "The Bean"
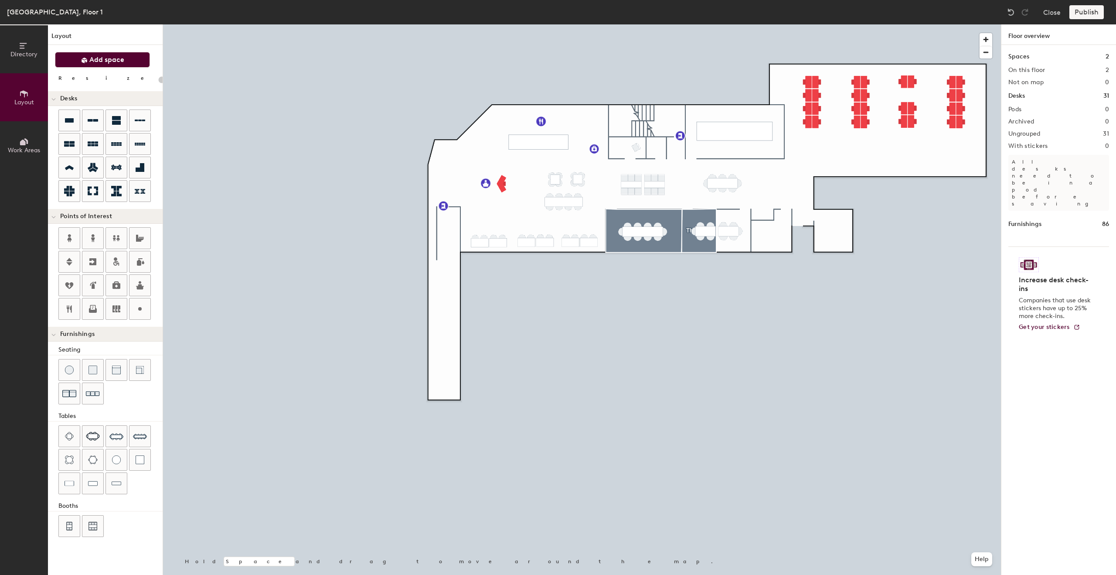
click at [101, 60] on span "Add space" at bounding box center [106, 59] width 35 height 9
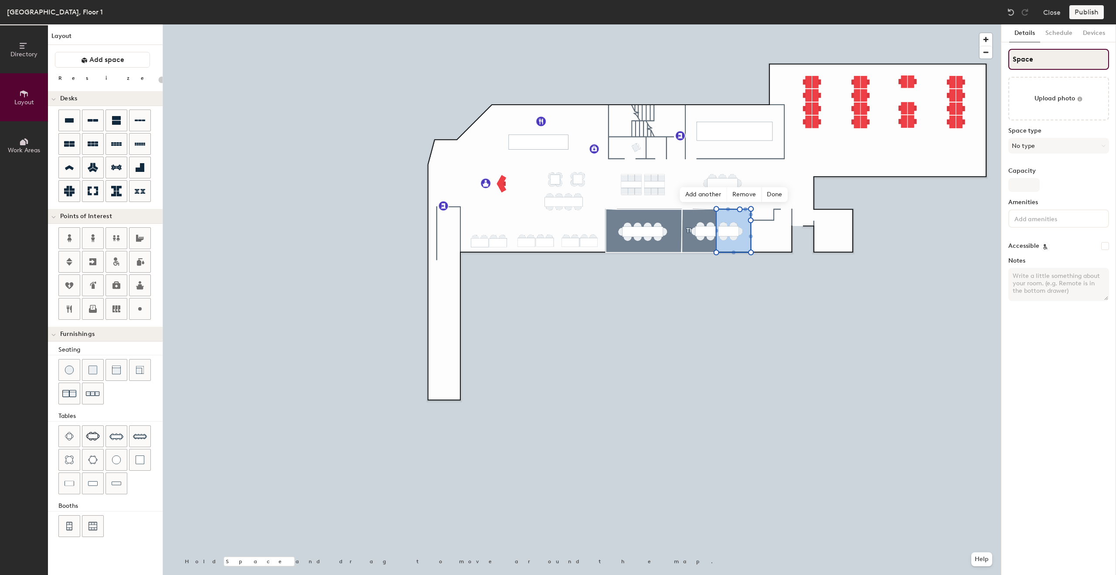
type input "20"
click at [1073, 56] on input "Space" at bounding box center [1059, 59] width 101 height 21
type input "B"
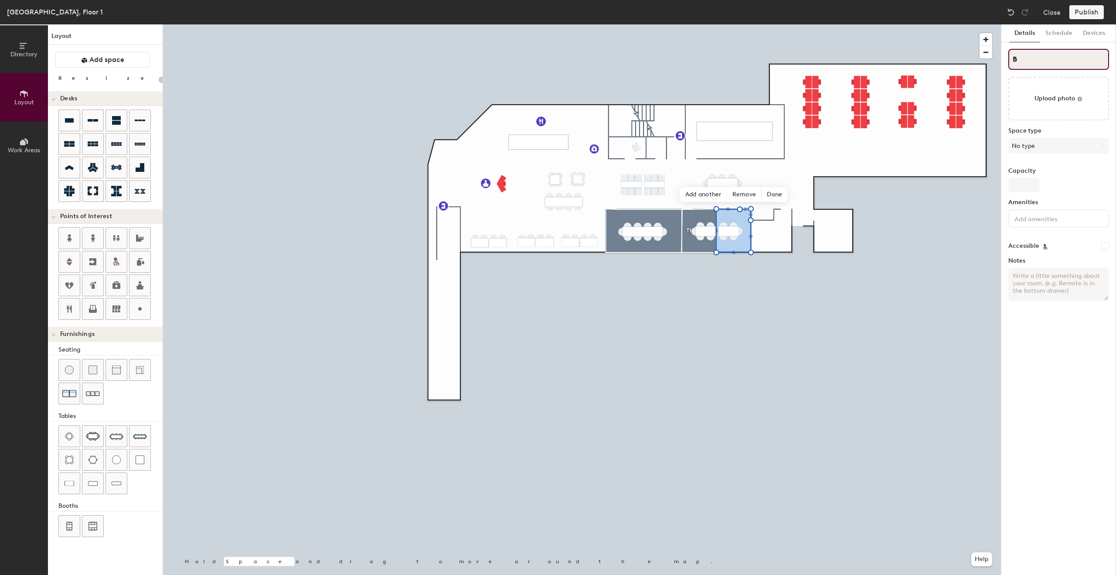
type input "20"
type input "Big"
type input "20"
type input "Big"
type input "20"
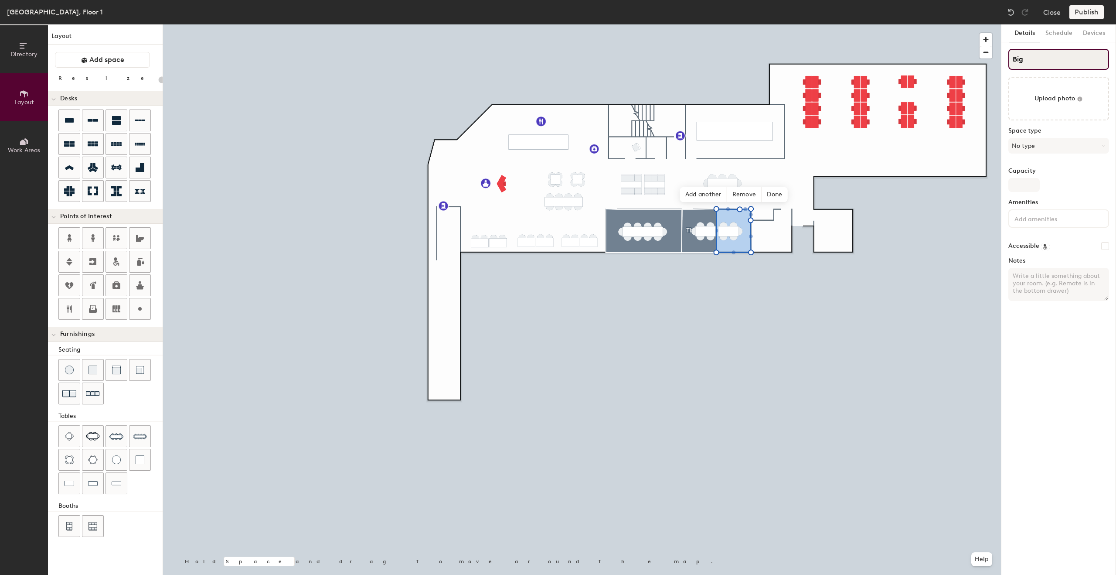
type input "Big B"
type input "20"
type input "Big Ben"
type input "20"
type input "Big Ben"
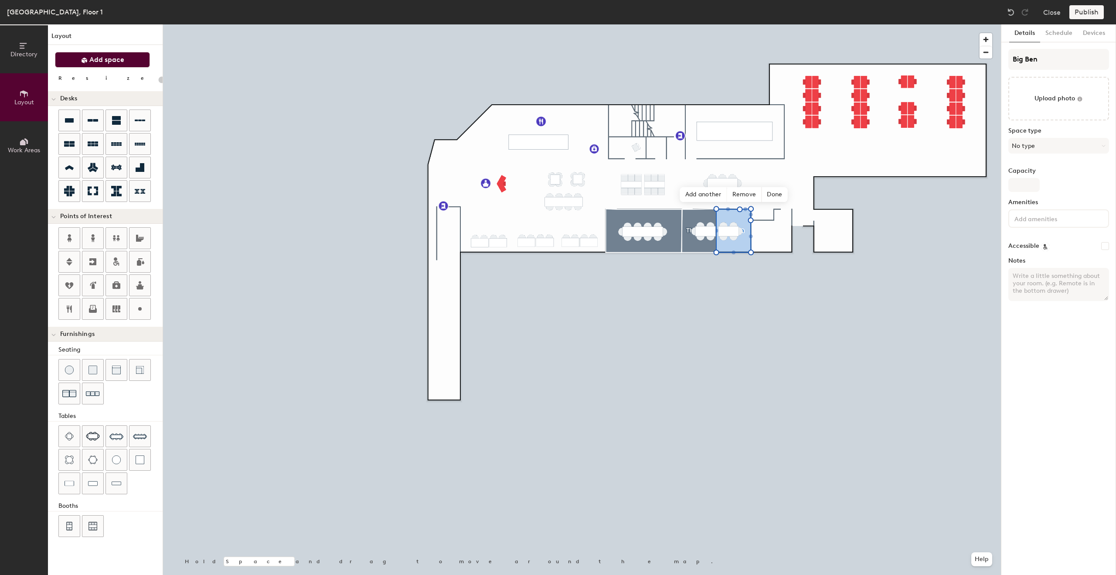
click at [99, 62] on span "Add space" at bounding box center [106, 59] width 35 height 9
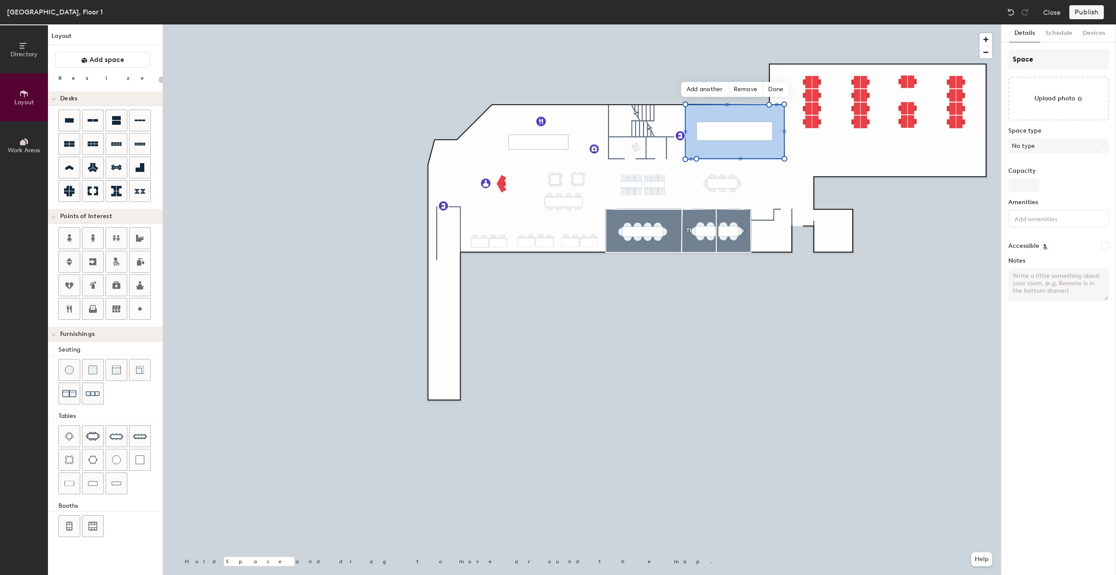
type input "20"
click at [1060, 61] on input "Space" at bounding box center [1059, 59] width 101 height 21
type input "A"
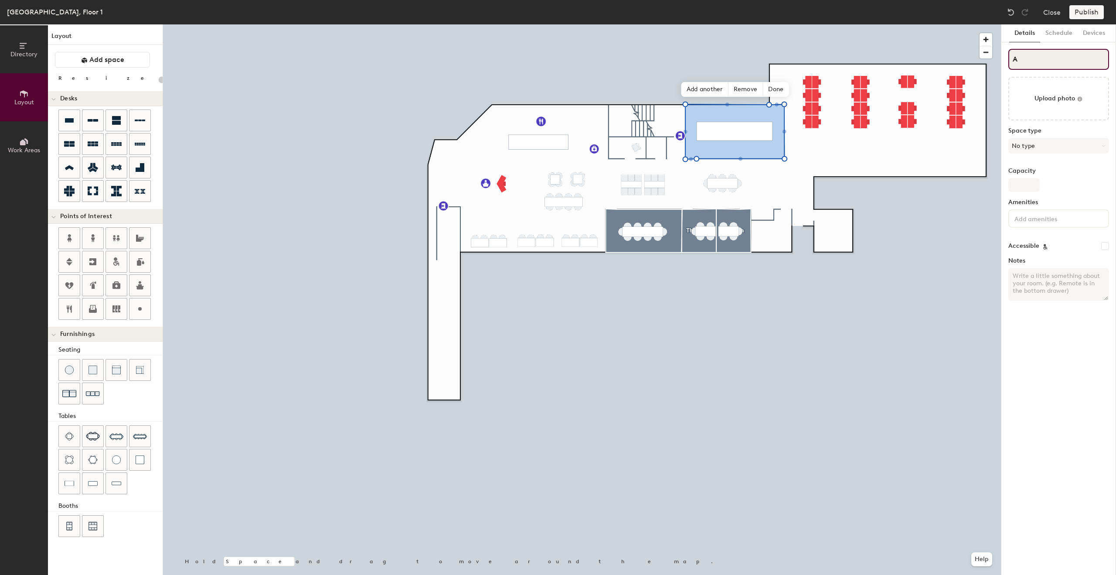
type input "20"
type input "Al"
type input "20"
type input "Alc"
type input "20"
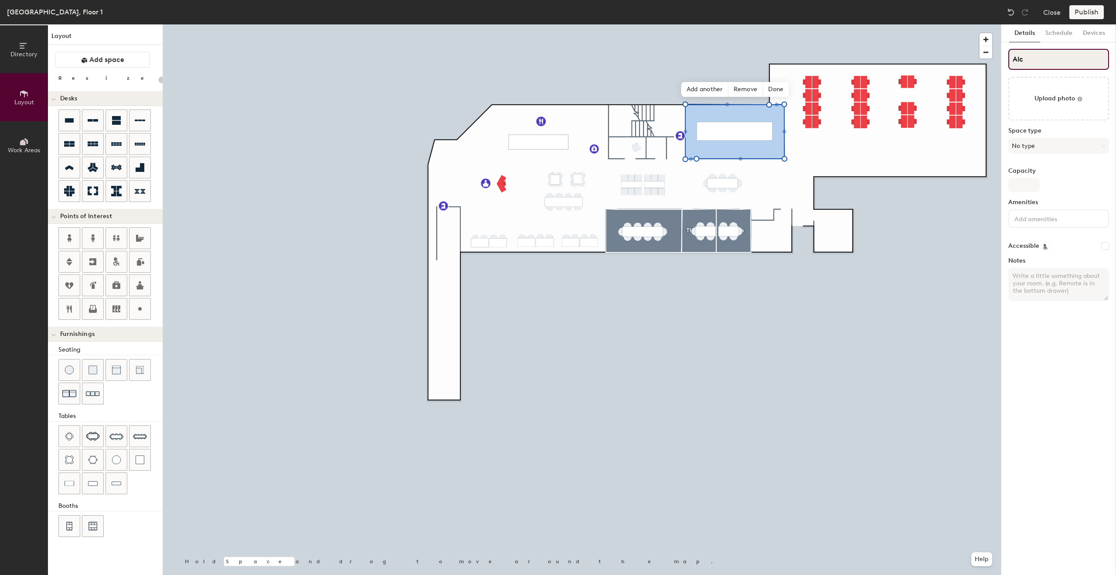
type input "Alca"
type input "20"
type input "Alcat"
type input "20"
type input "Alcatr"
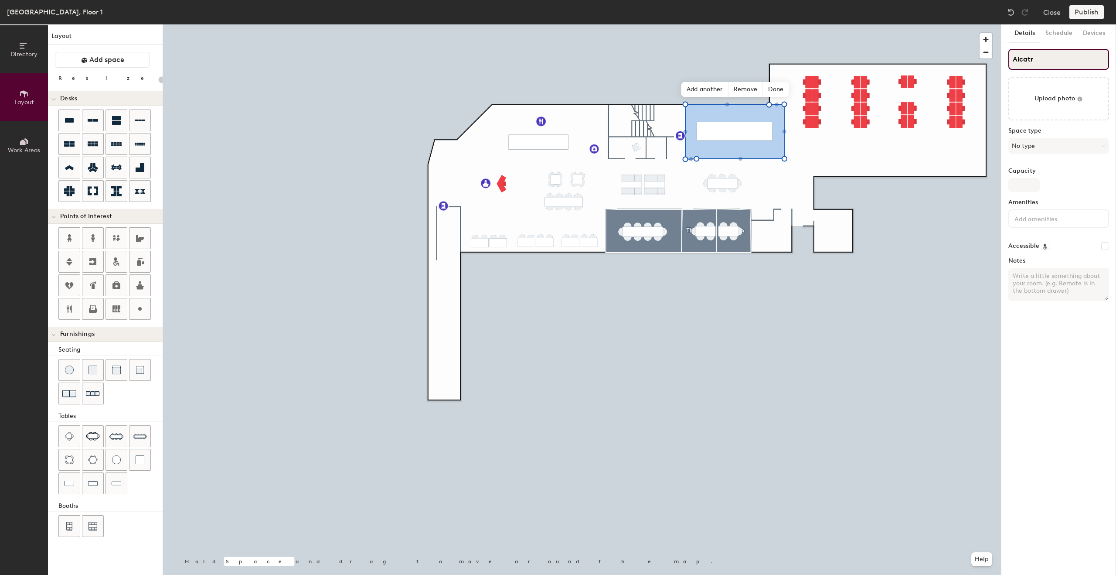
type input "20"
type input "Alcatra"
type input "20"
type input "Alcatraz"
type input "20"
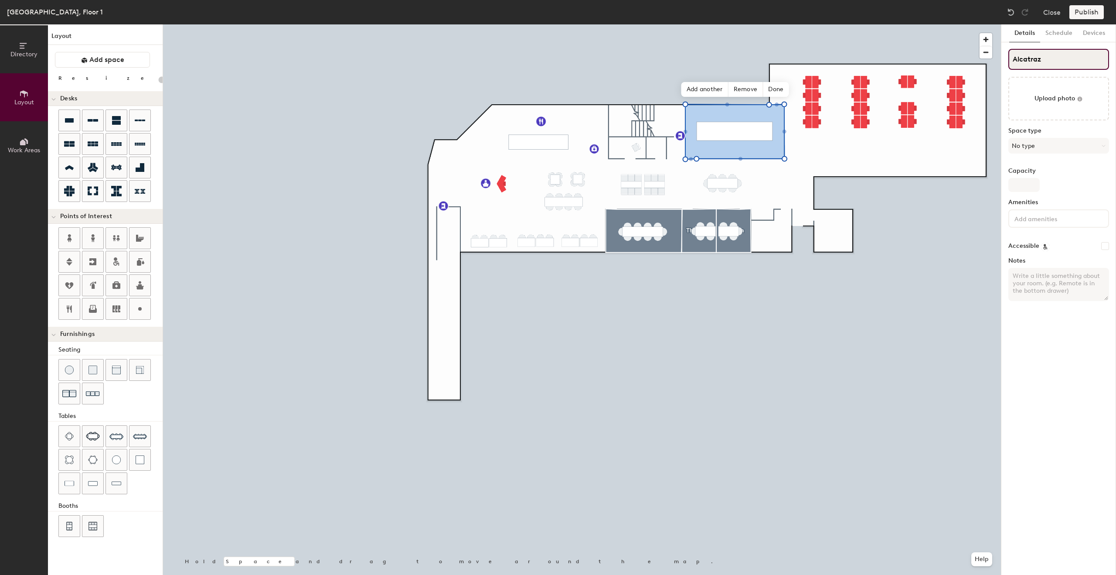
type input "Alcatraz"
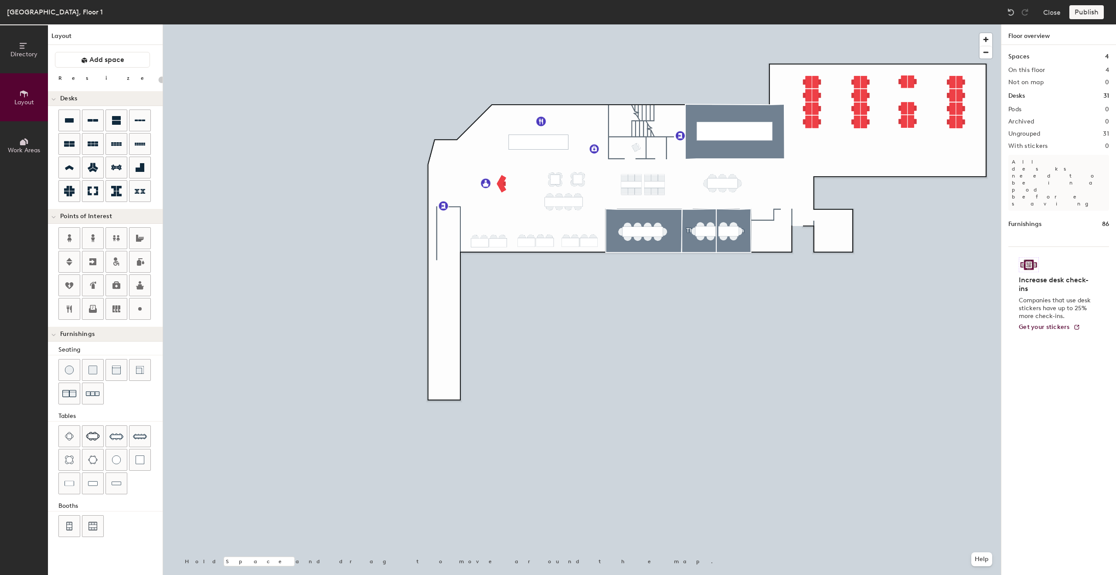
click at [831, 232] on div "Directory Layout Work Areas Layout Add space Resize Desks Points of Interest Fu…" at bounding box center [558, 299] width 1116 height 550
type input "20"
type input "Comms"
click at [767, 24] on div at bounding box center [582, 24] width 838 height 0
click at [772, 235] on div "Directory Layout Work Areas Layout Add space Resize Desks Points of Interest Fu…" at bounding box center [558, 299] width 1116 height 550
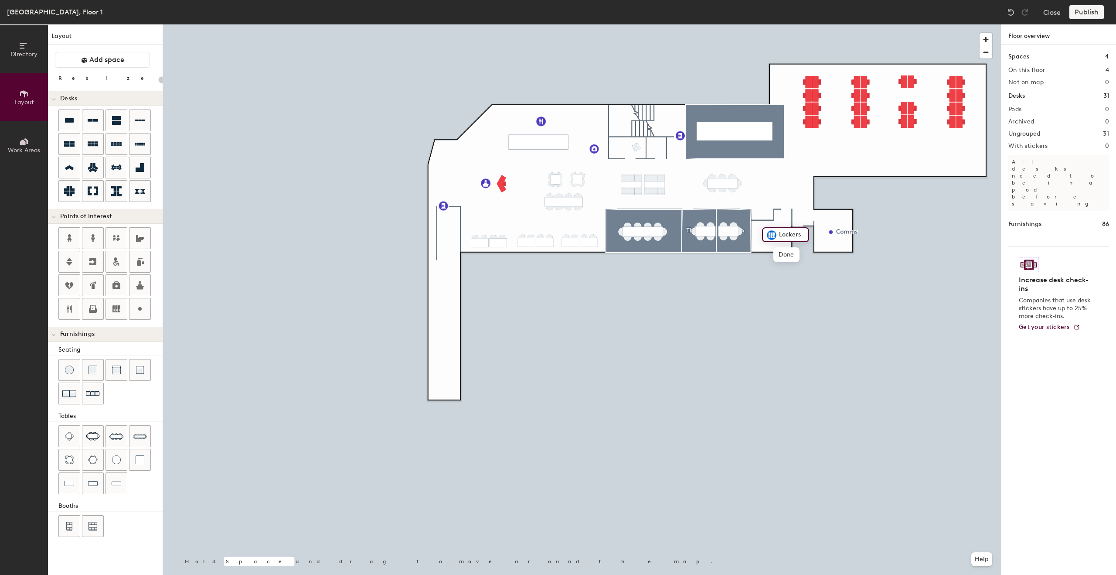
type input "20"
type input "St"
type input "20"
type input "Storage"
click at [657, 148] on div "Directory Layout Work Areas Layout Add space Resize Desks Points of Interest Fu…" at bounding box center [558, 299] width 1116 height 550
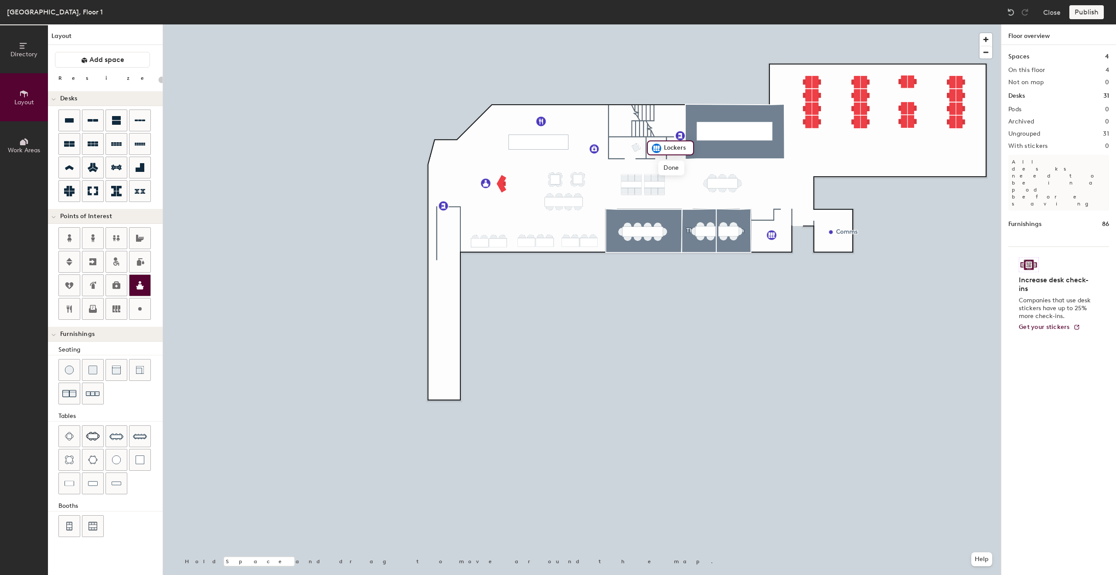
type input "20"
type input "St"
type input "20"
type input "Storage"
click at [447, 130] on div "Directory Layout Work Areas Layout Add space Resize Desks Points of Interest Fu…" at bounding box center [558, 299] width 1116 height 550
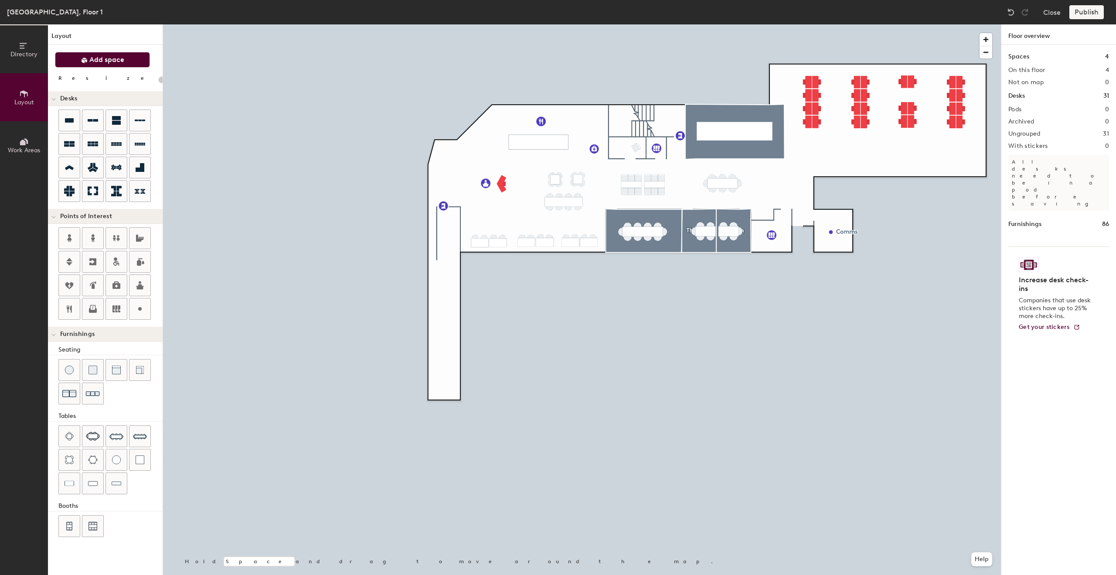
click at [125, 61] on button "Add space" at bounding box center [102, 60] width 95 height 16
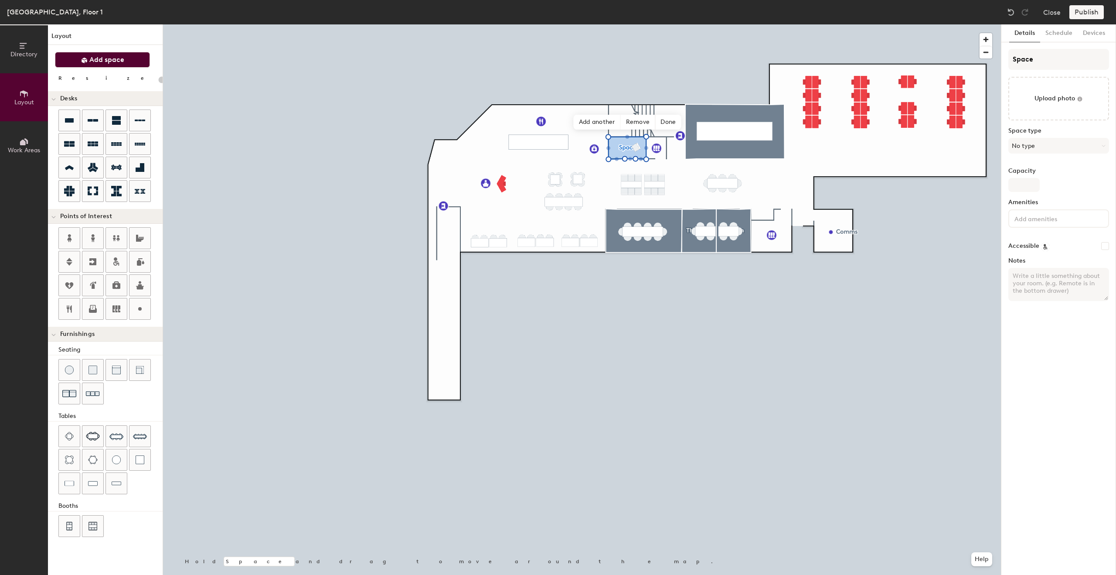
type input "20"
click at [1050, 60] on input "Space" at bounding box center [1059, 59] width 101 height 21
type input "Mother"
type input "20"
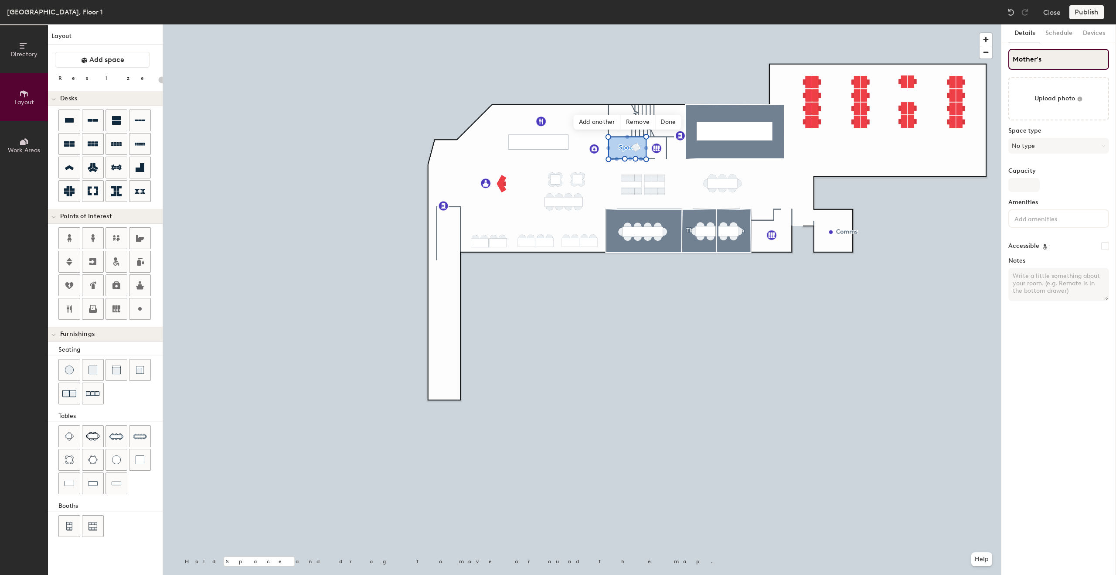
type input "Mother's"
type input "20"
type input "Mother's Room"
type input "20"
type input "Mother's Room"
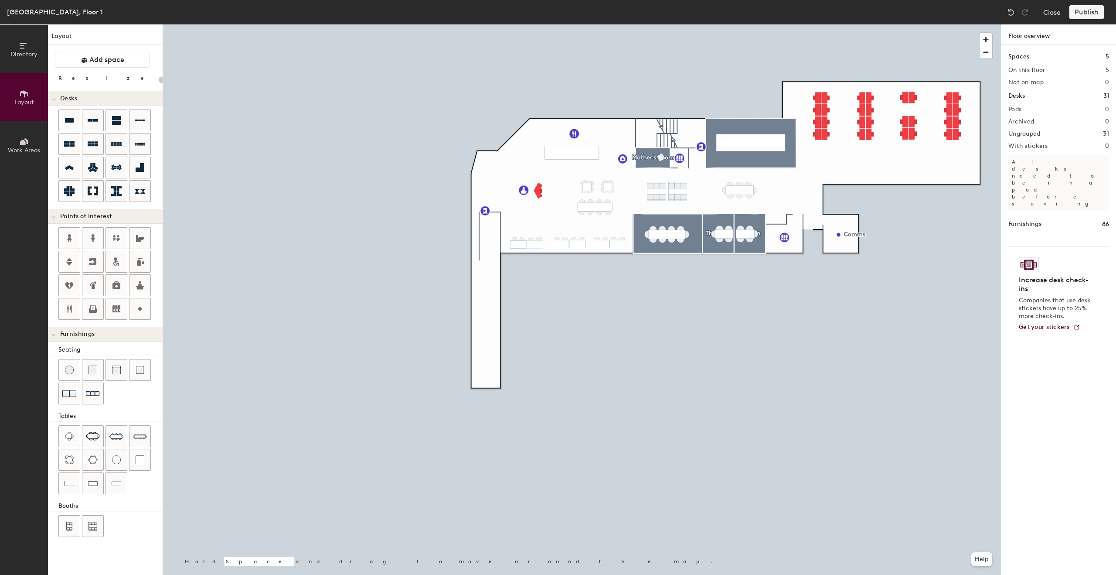
click at [691, 24] on div at bounding box center [582, 24] width 838 height 0
click at [1046, 13] on button "Close" at bounding box center [1051, 12] width 17 height 14
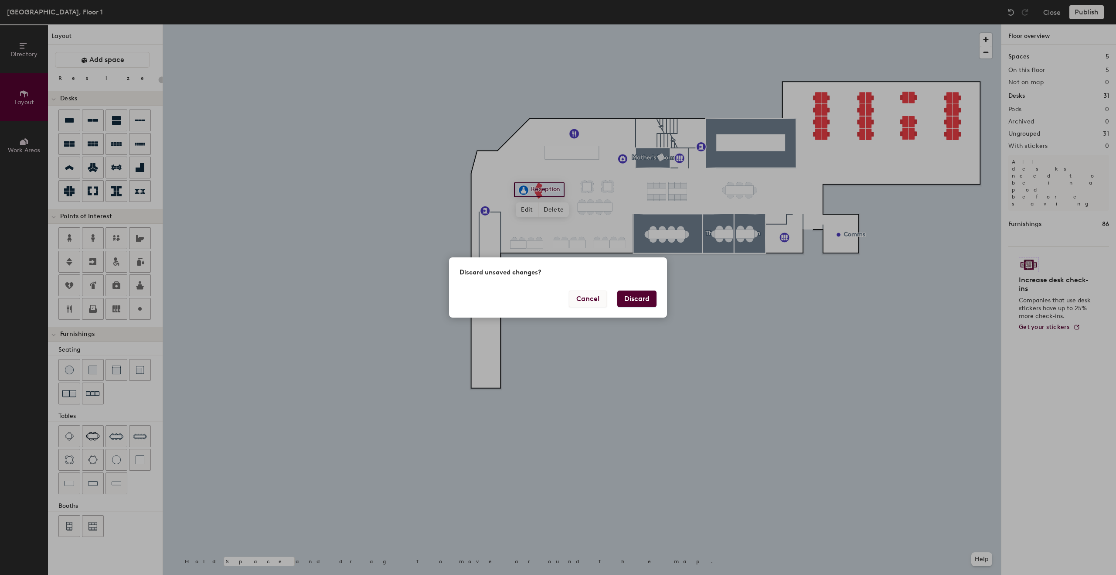
click at [578, 307] on button "Cancel" at bounding box center [588, 298] width 38 height 17
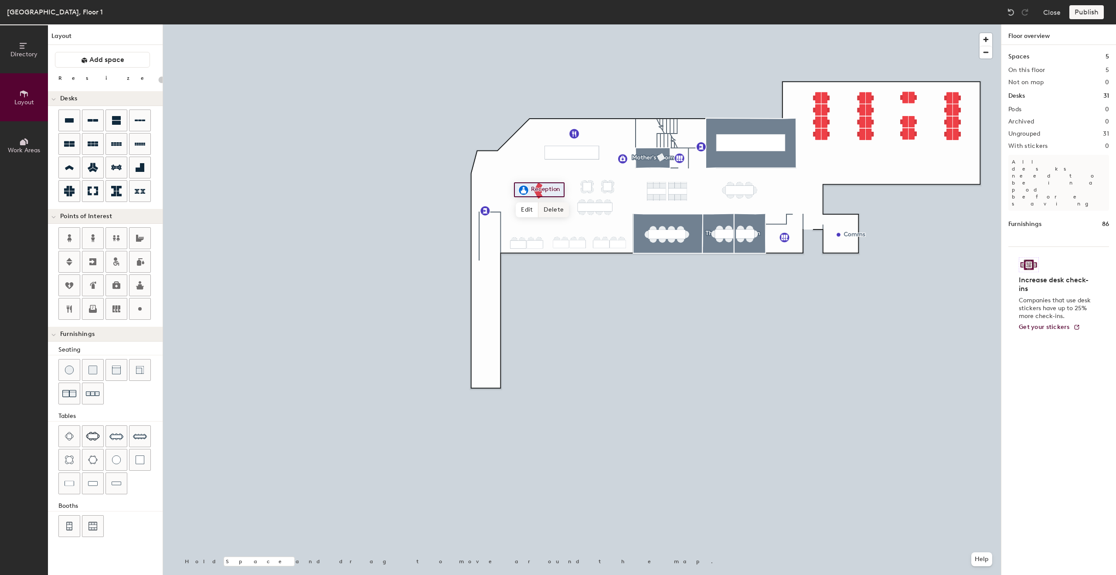
click at [548, 203] on span "Delete" at bounding box center [553, 209] width 31 height 15
type input "80"
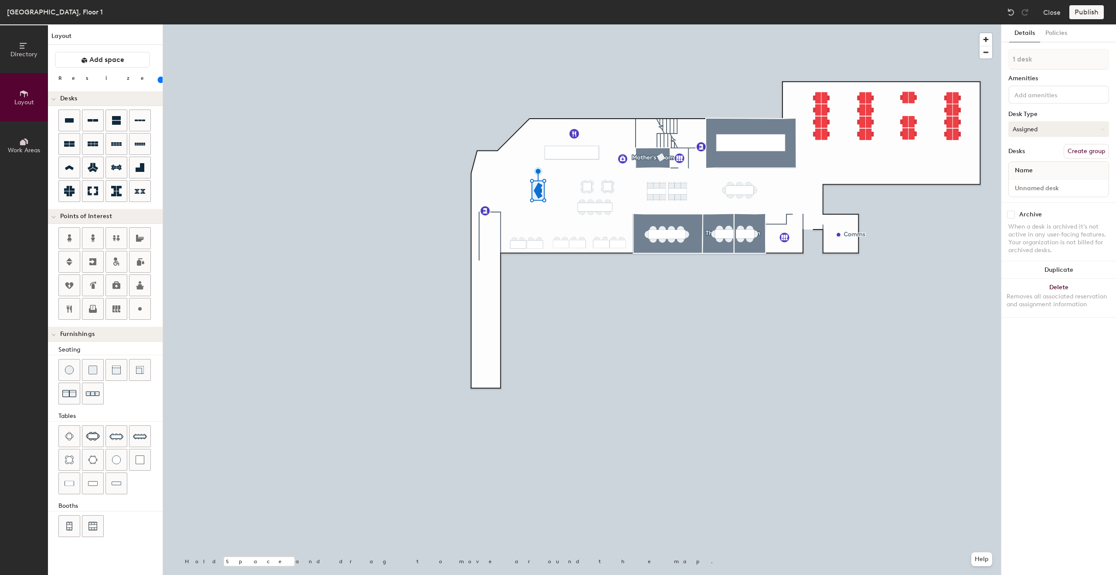
click at [1087, 131] on button "Assigned" at bounding box center [1059, 129] width 101 height 16
click at [1051, 156] on div "Assigned" at bounding box center [1052, 156] width 87 height 13
click at [1088, 154] on button "Create group" at bounding box center [1086, 151] width 45 height 15
type input "P"
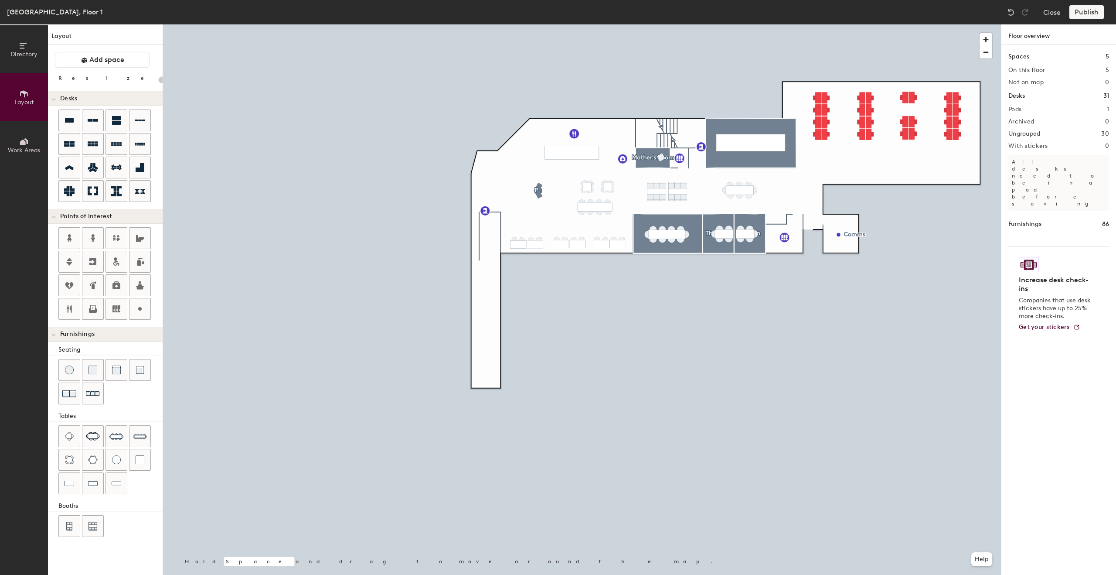
click at [537, 24] on div at bounding box center [582, 24] width 838 height 0
type input "80"
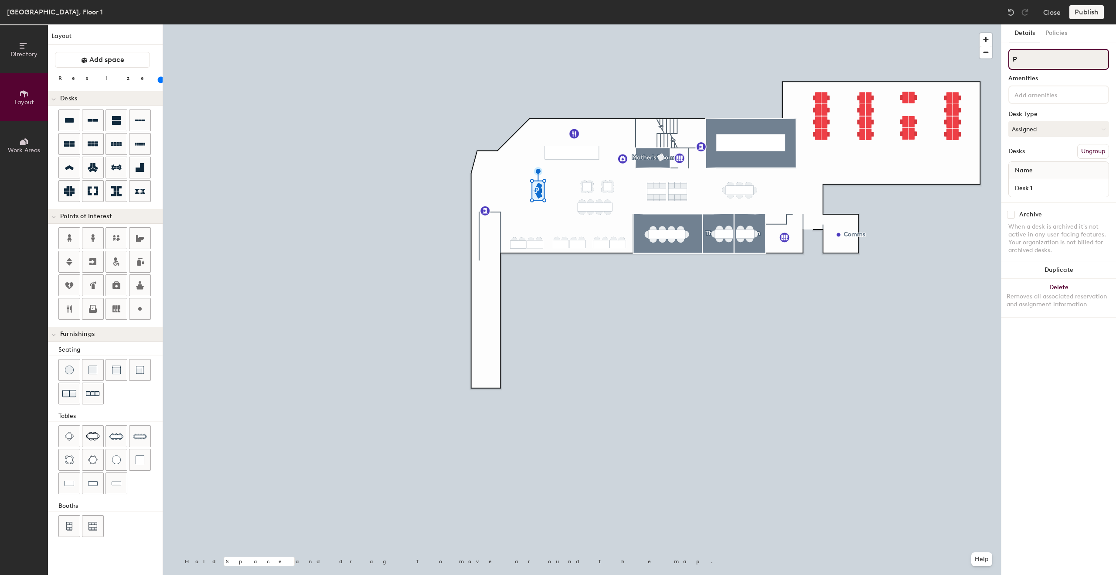
click at [1037, 63] on input "P" at bounding box center [1059, 59] width 101 height 21
click at [804, 24] on div at bounding box center [582, 24] width 838 height 0
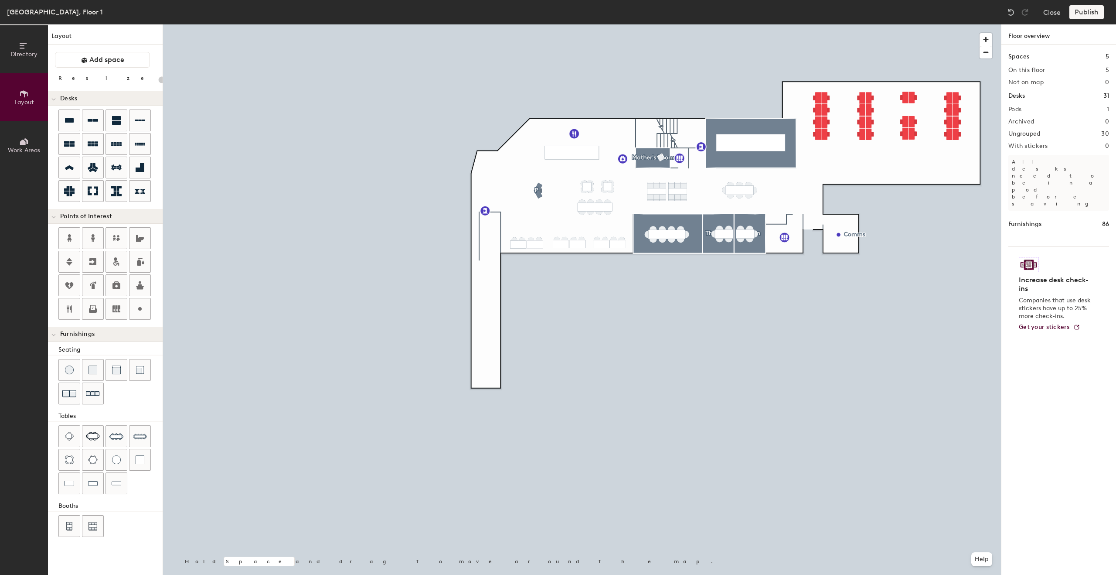
type input "80"
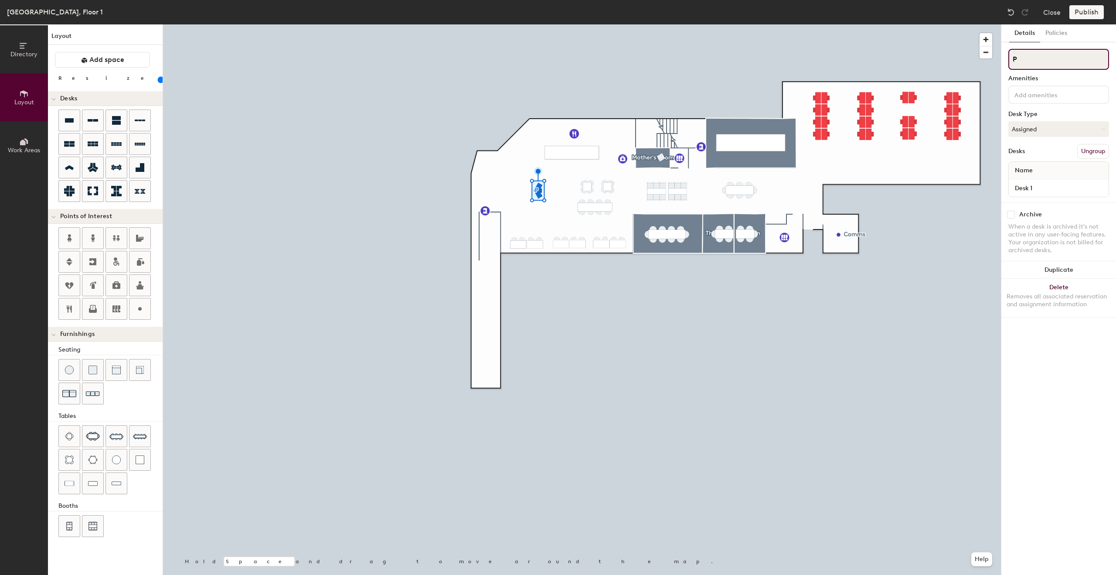
click at [1042, 56] on input "P" at bounding box center [1059, 59] width 101 height 21
click at [956, 24] on div at bounding box center [582, 24] width 838 height 0
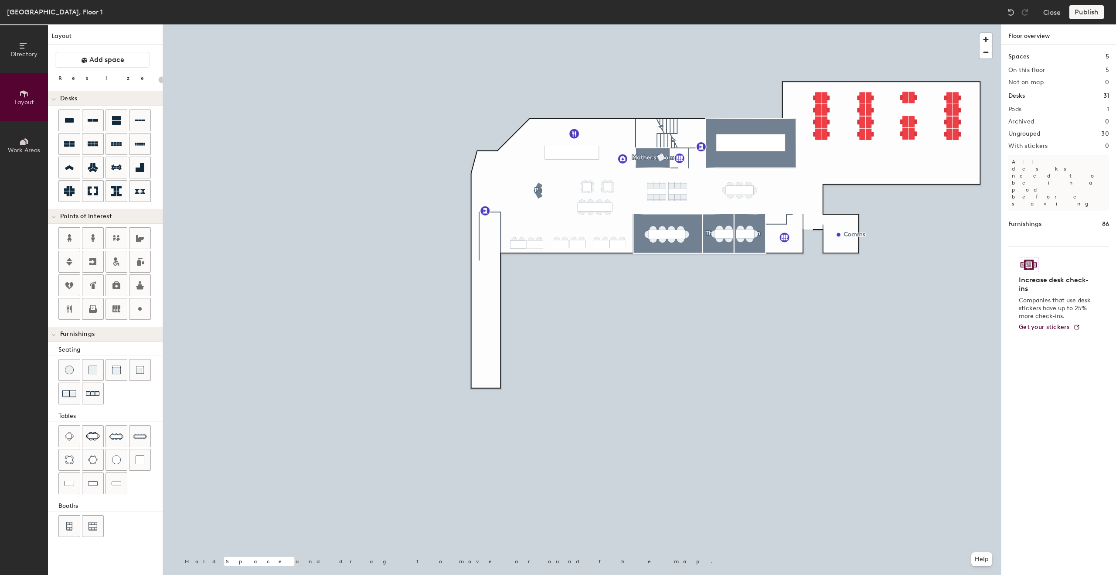
type input "80"
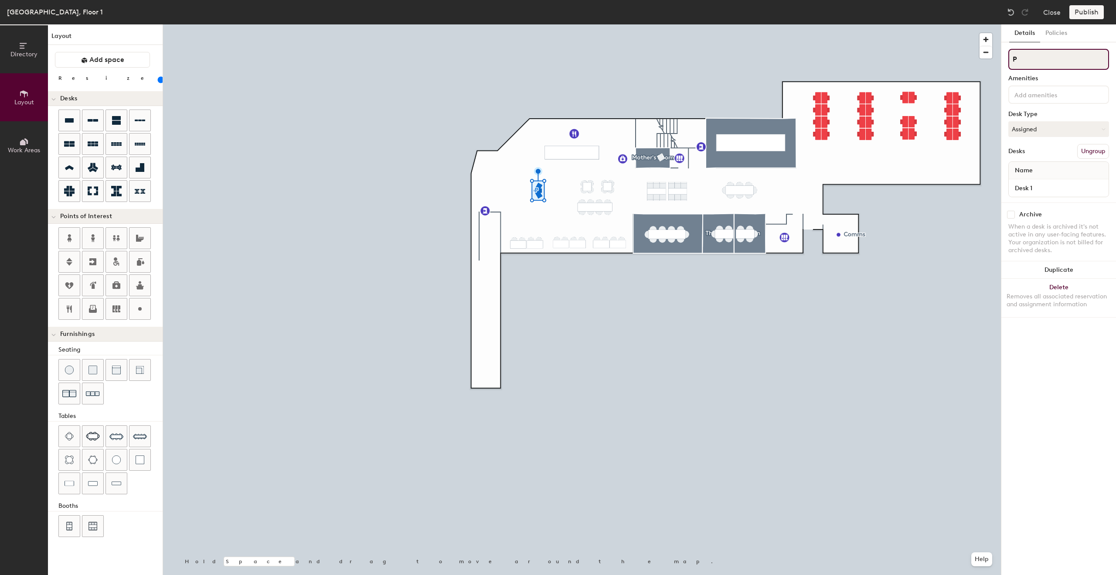
click at [1022, 62] on input "P" at bounding box center [1059, 59] width 101 height 21
click at [913, 24] on div at bounding box center [582, 24] width 838 height 0
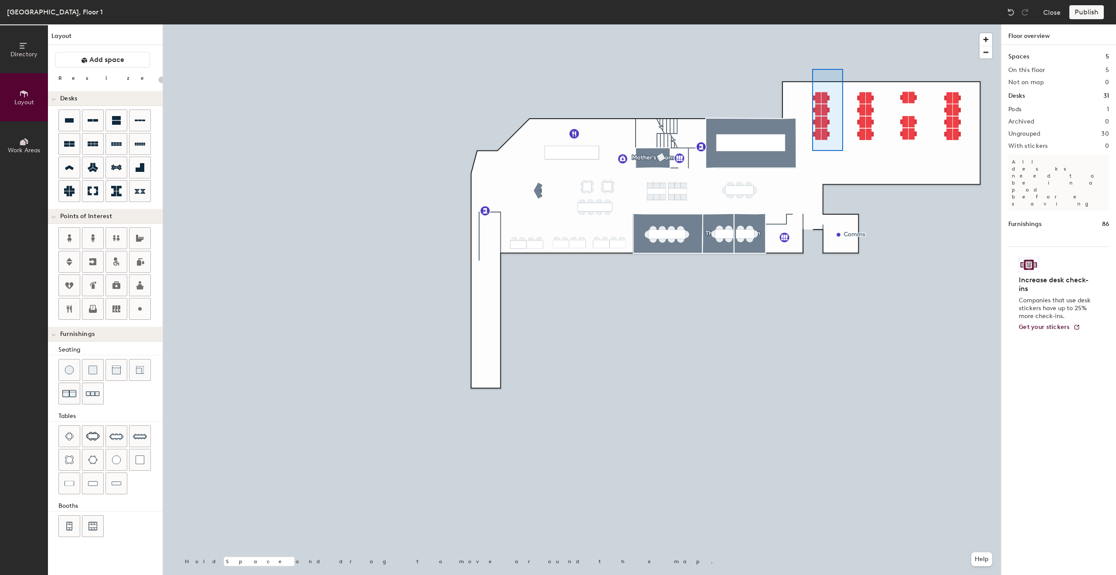
type input "100"
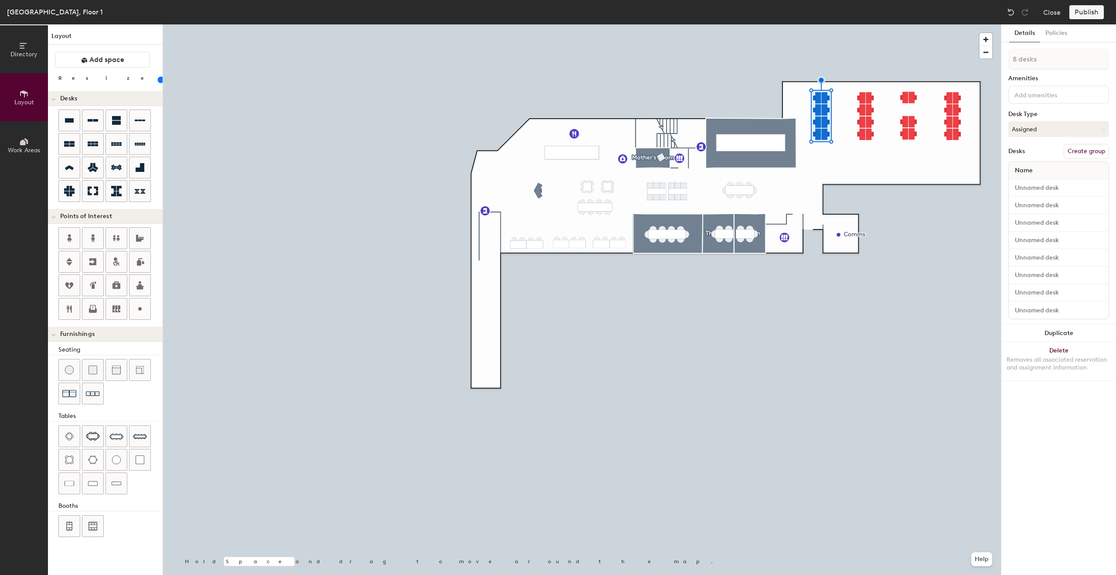
click at [1096, 152] on button "Create group" at bounding box center [1086, 151] width 45 height 15
type input "Pod 1"
click at [907, 24] on div at bounding box center [582, 24] width 838 height 0
click at [1067, 153] on button "Create group" at bounding box center [1086, 151] width 45 height 15
click at [934, 24] on div at bounding box center [582, 24] width 838 height 0
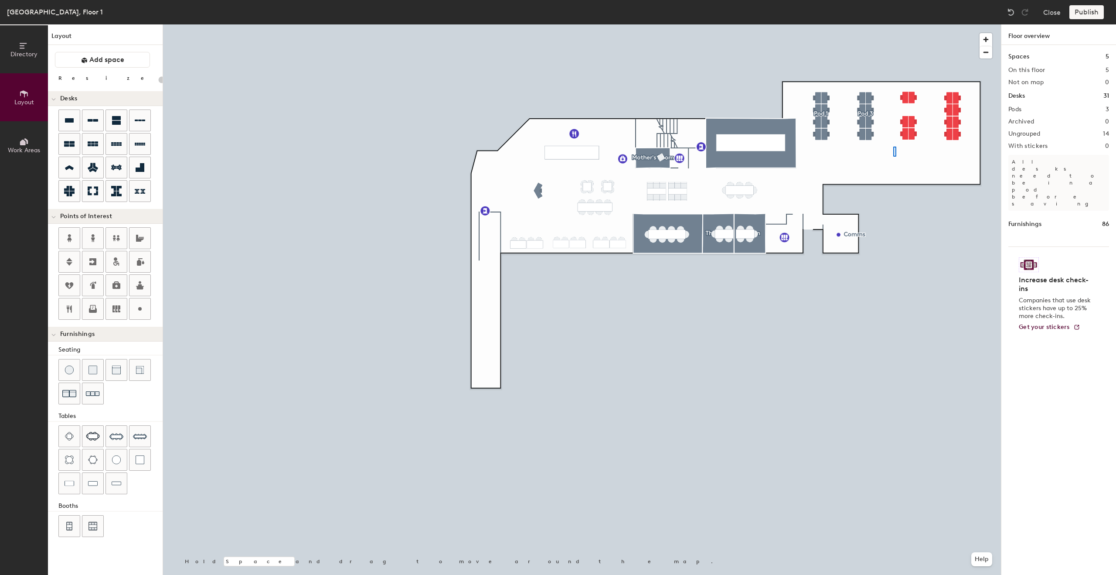
type input "20"
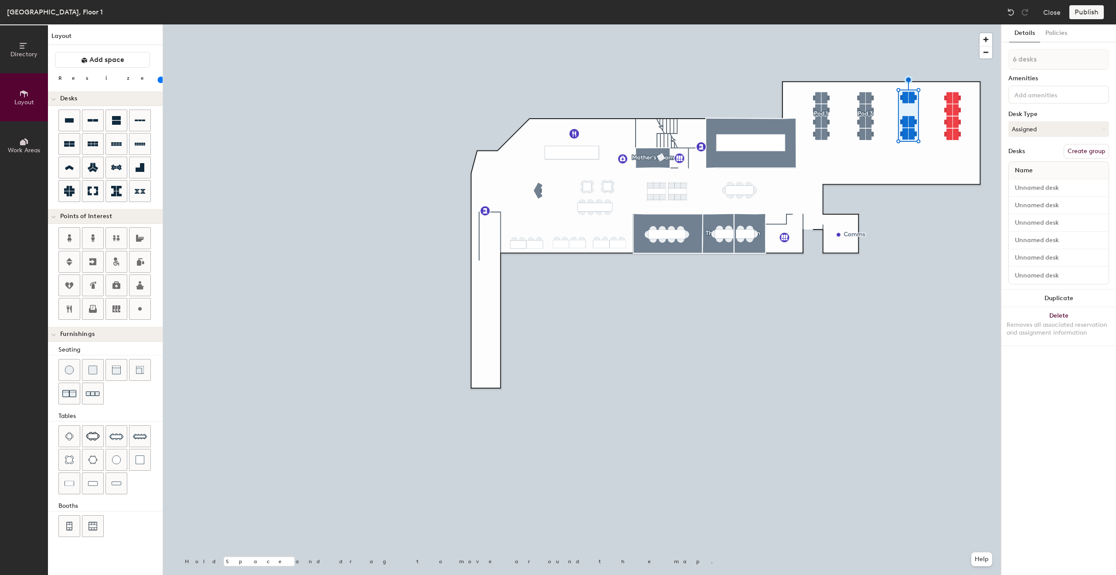
click at [1083, 145] on button "Create group" at bounding box center [1086, 151] width 45 height 15
click at [1091, 154] on button "Create group" at bounding box center [1086, 151] width 45 height 15
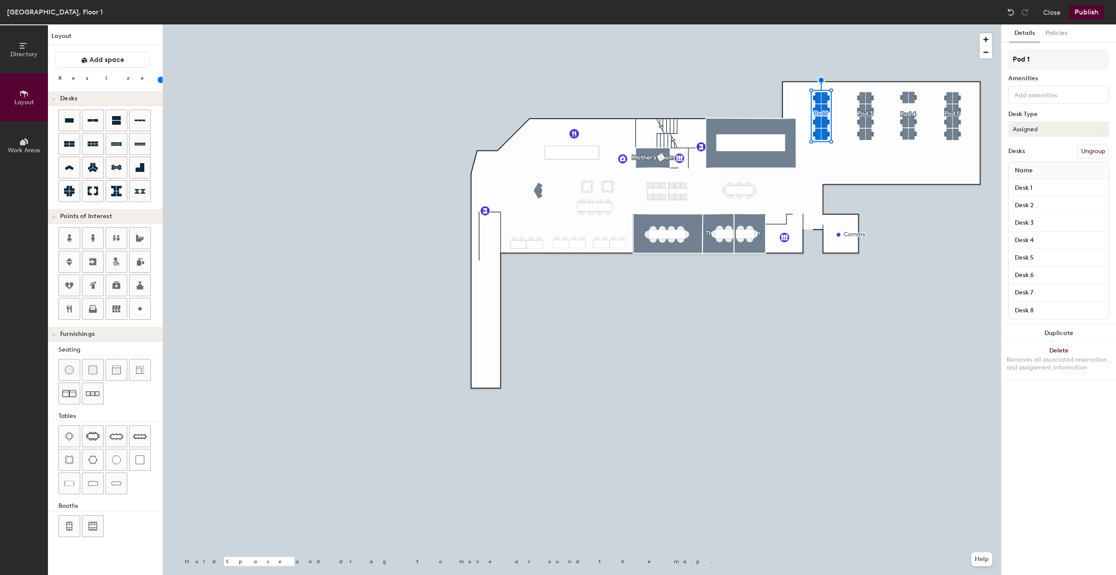
click at [1087, 131] on button "Assigned" at bounding box center [1059, 129] width 101 height 16
click at [1050, 181] on div "Hoteled" at bounding box center [1052, 182] width 87 height 13
click at [1060, 130] on button "Assigned" at bounding box center [1059, 129] width 101 height 16
click at [1041, 170] on div "Hot" at bounding box center [1052, 169] width 87 height 13
click at [1040, 130] on button "Assigned" at bounding box center [1059, 129] width 101 height 16
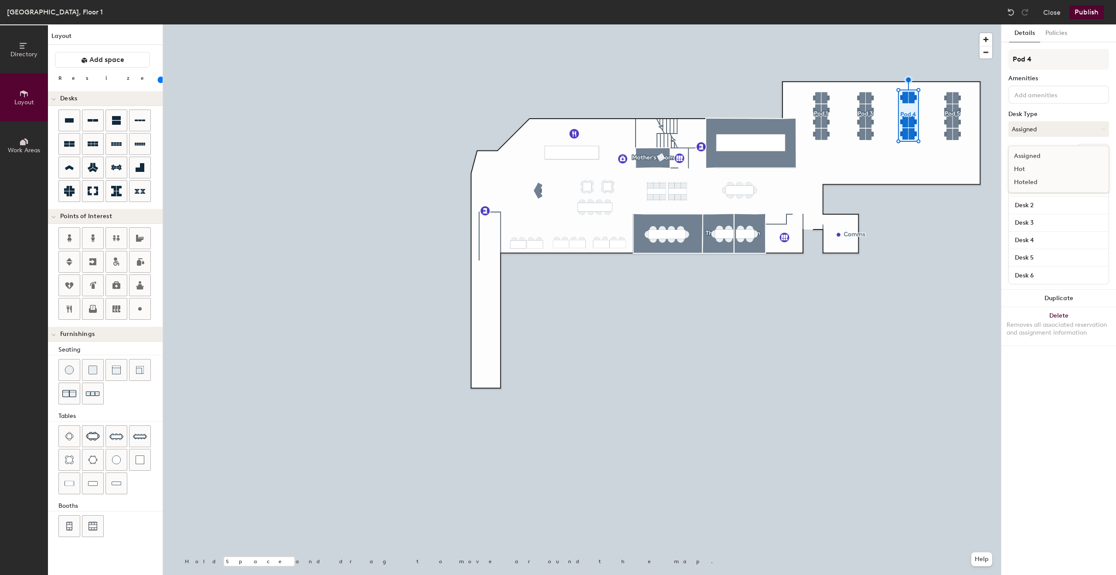
click at [1030, 169] on div "Hot" at bounding box center [1052, 169] width 87 height 13
click at [1043, 131] on button "Hot" at bounding box center [1059, 129] width 101 height 16
click at [1041, 179] on div "Hoteled" at bounding box center [1052, 182] width 87 height 13
click at [957, 24] on div at bounding box center [582, 24] width 838 height 0
click at [1052, 132] on button "Assigned" at bounding box center [1059, 129] width 101 height 16
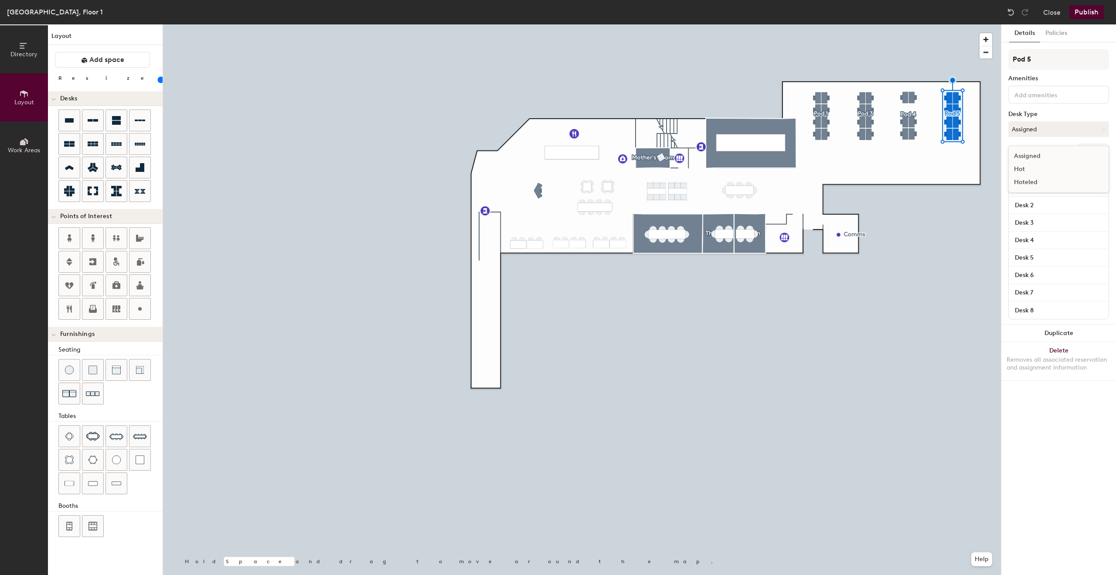
click at [1040, 180] on div "Hoteled" at bounding box center [1052, 182] width 87 height 13
click at [934, 24] on div at bounding box center [582, 24] width 838 height 0
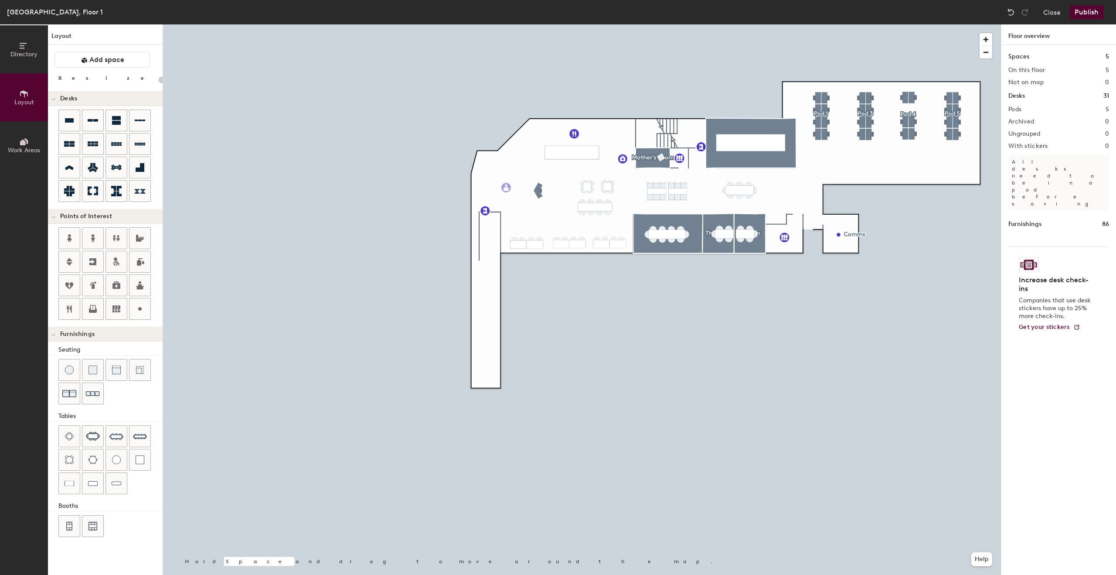
click at [506, 187] on div "Directory Layout Work Areas Layout Add space Resize Desks Points of Interest Fu…" at bounding box center [558, 299] width 1116 height 550
click at [534, 24] on div at bounding box center [582, 24] width 838 height 0
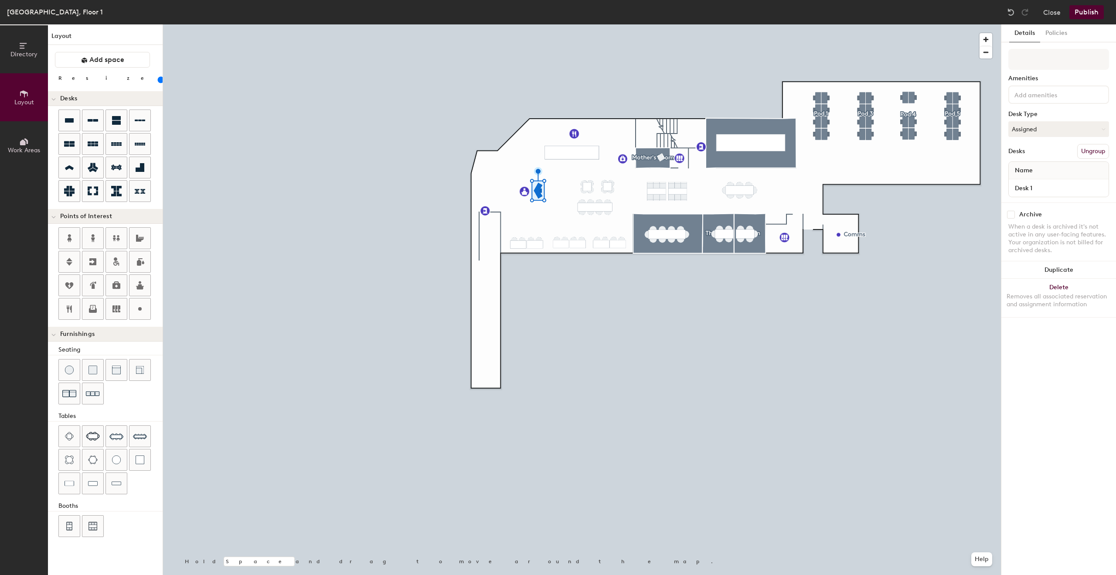
click at [551, 24] on div at bounding box center [582, 24] width 838 height 0
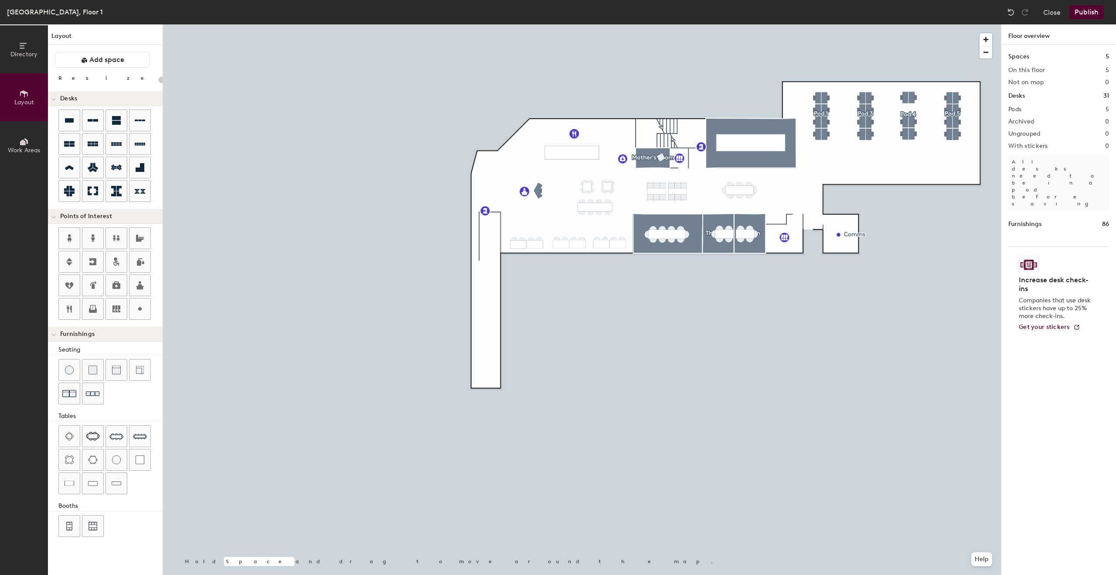
click at [1091, 14] on button "Publish" at bounding box center [1087, 12] width 34 height 14
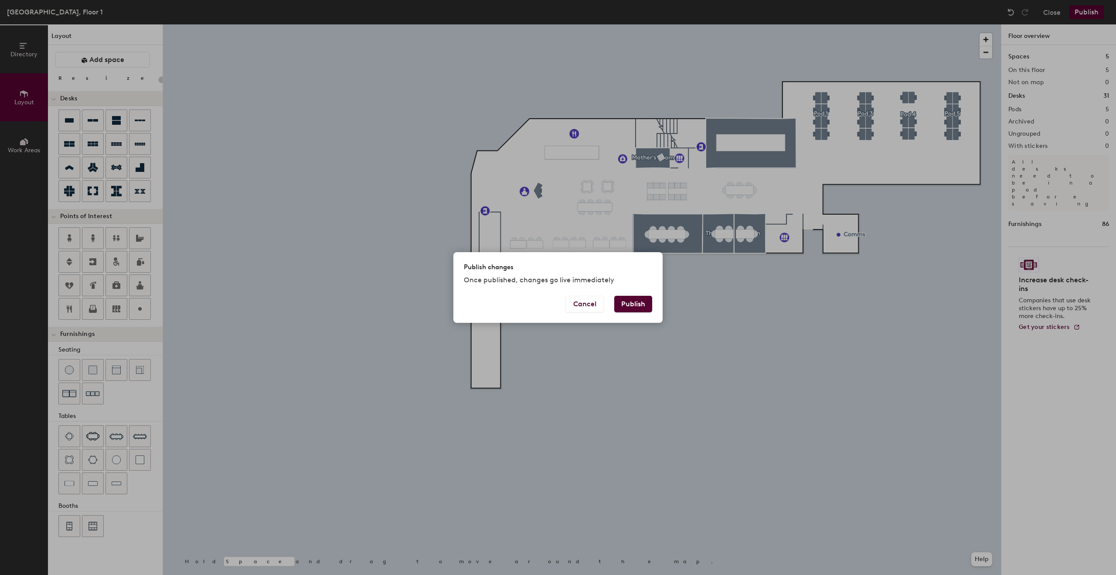
click at [635, 306] on button "Publish" at bounding box center [633, 304] width 38 height 17
type input "20"
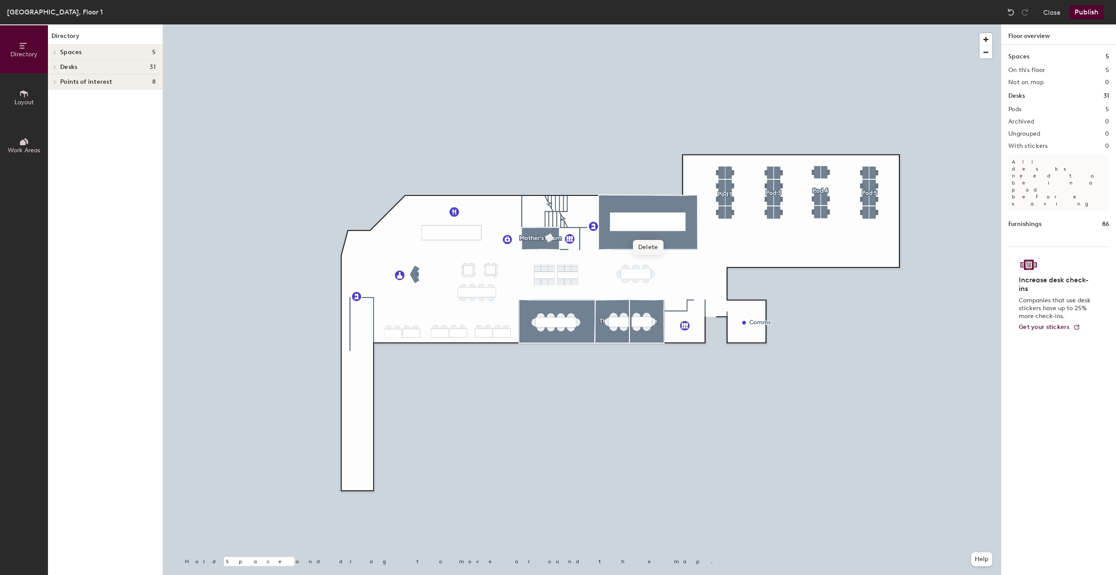
click at [648, 245] on span "Delete" at bounding box center [648, 247] width 31 height 15
click at [553, 340] on span "Delete" at bounding box center [556, 343] width 31 height 15
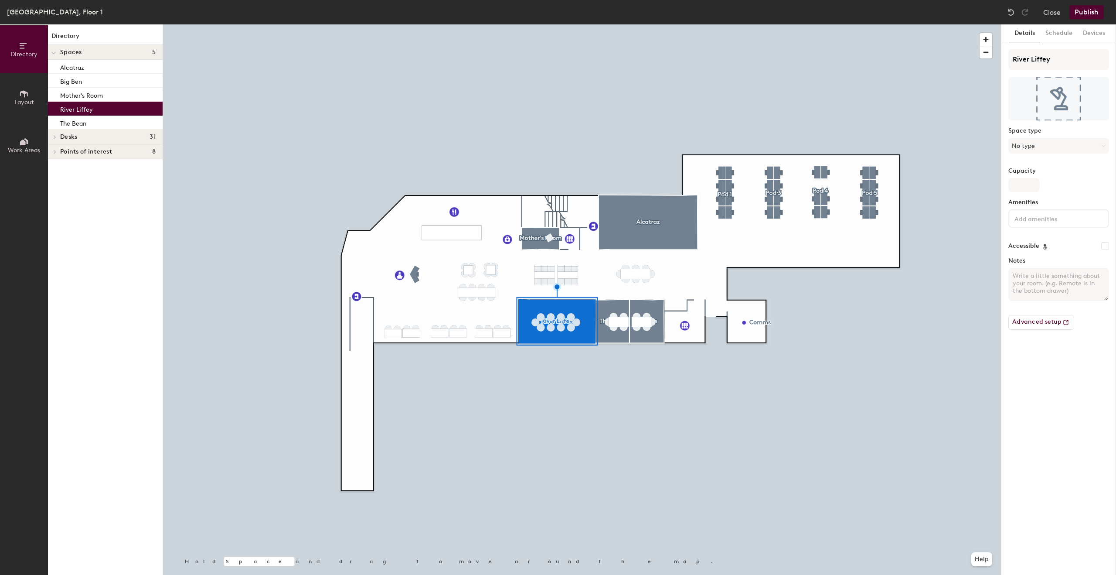
click at [575, 24] on div at bounding box center [582, 24] width 838 height 0
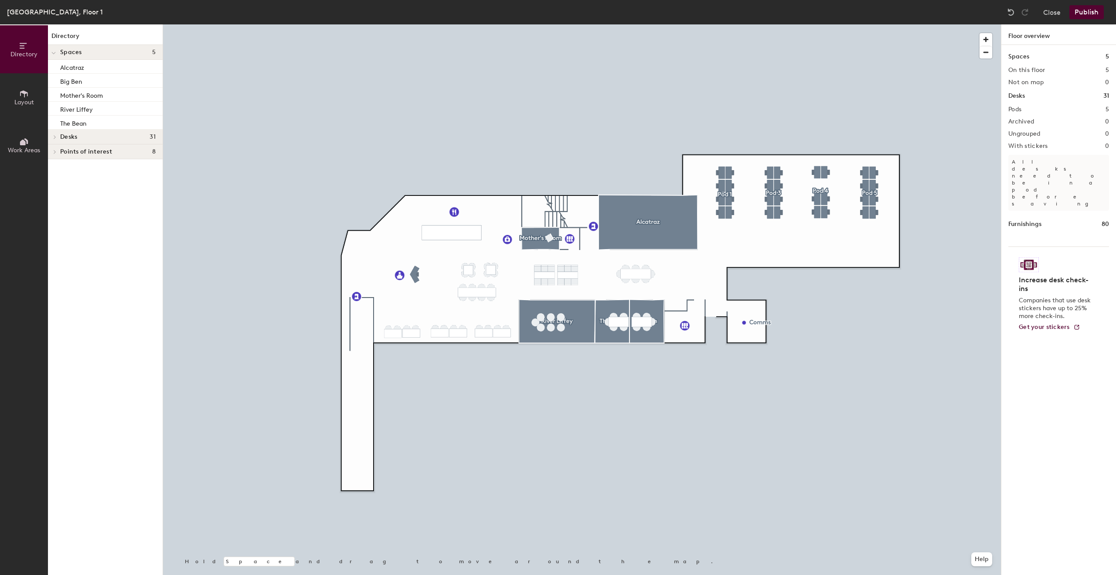
click at [552, 24] on div at bounding box center [582, 24] width 838 height 0
click at [1054, 13] on button "Close" at bounding box center [1051, 12] width 17 height 14
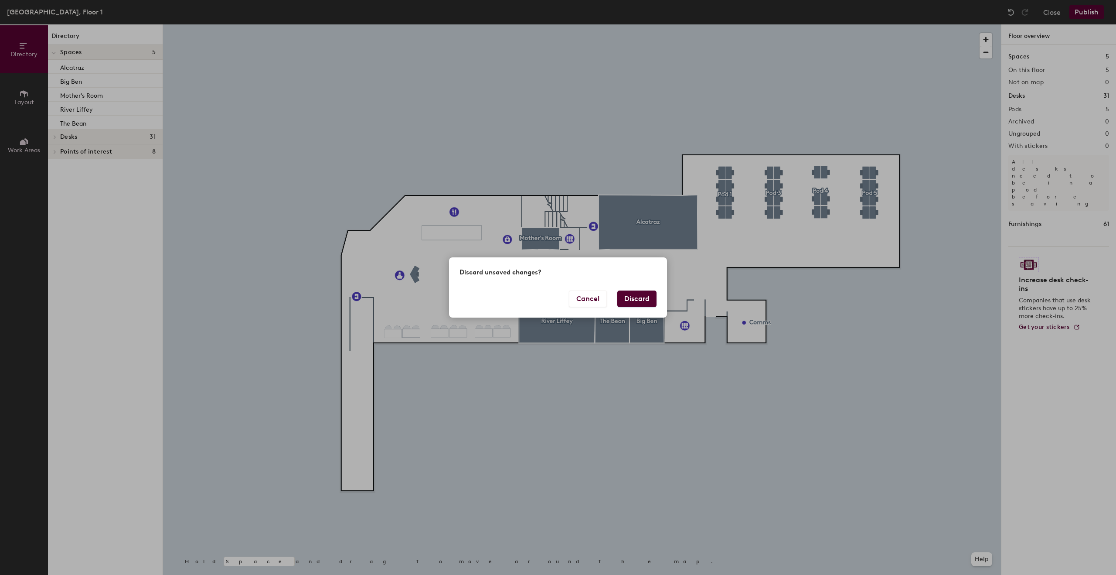
click at [648, 297] on button "Discard" at bounding box center [636, 298] width 39 height 17
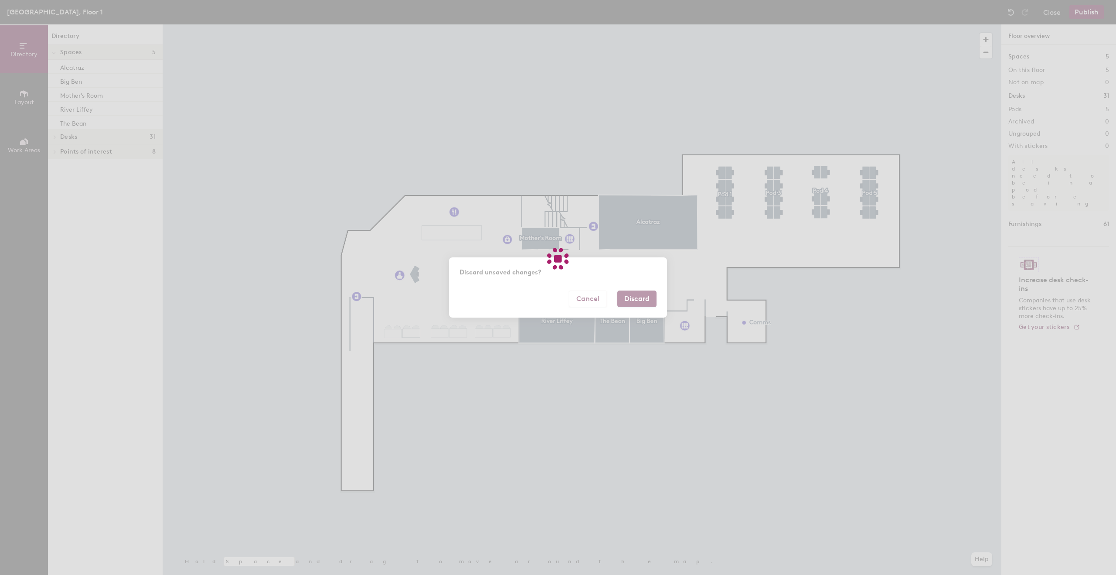
click at [642, 303] on div at bounding box center [558, 287] width 1116 height 575
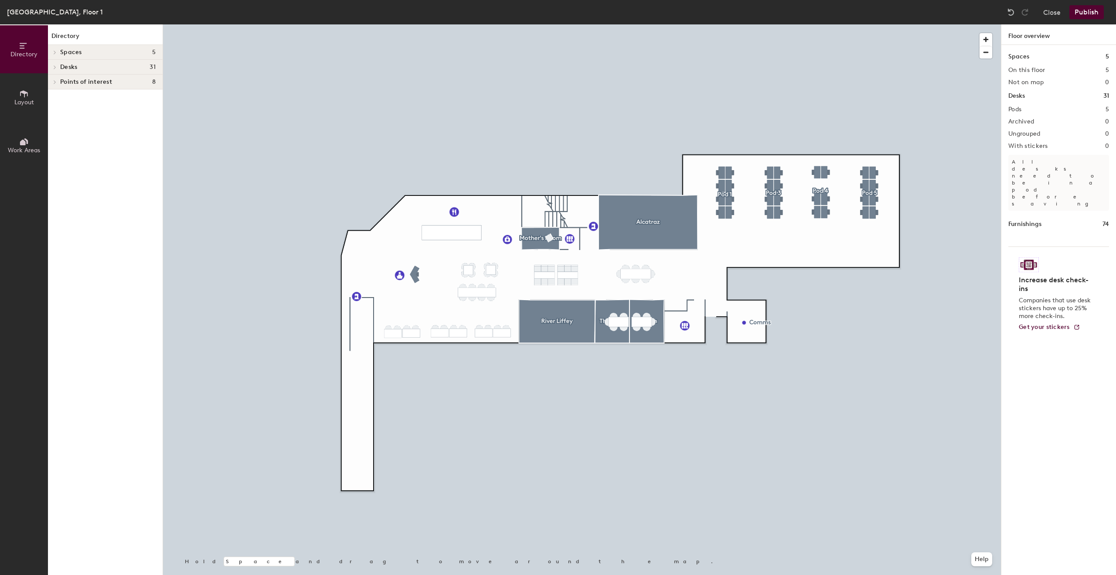
click at [617, 24] on div at bounding box center [582, 24] width 838 height 0
click at [609, 24] on div at bounding box center [582, 24] width 838 height 0
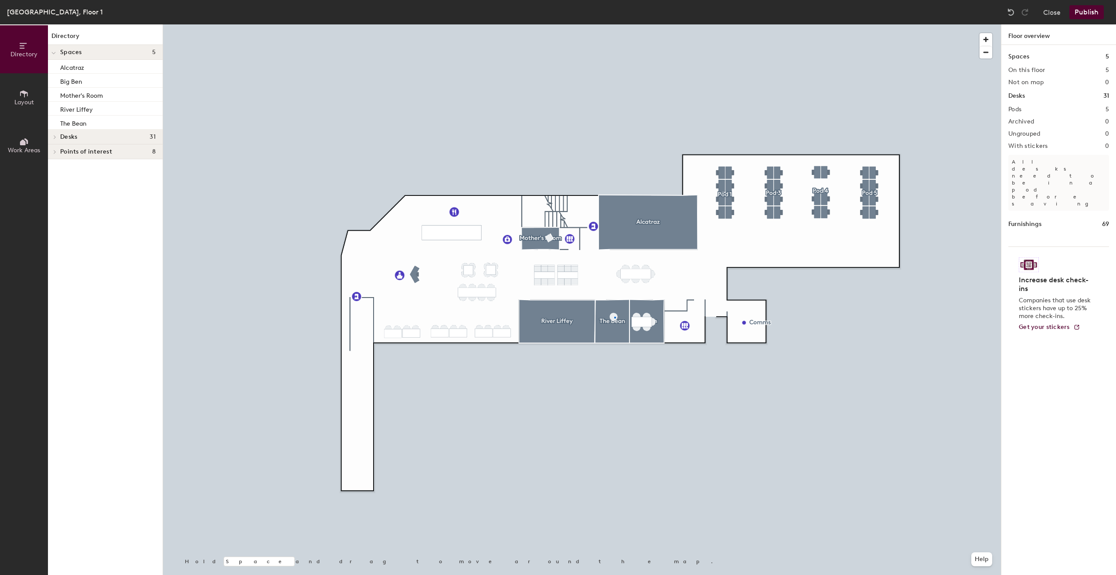
click at [614, 24] on div at bounding box center [582, 24] width 838 height 0
click at [644, 24] on div at bounding box center [582, 24] width 838 height 0
click at [1089, 8] on button "Publish" at bounding box center [1087, 12] width 34 height 14
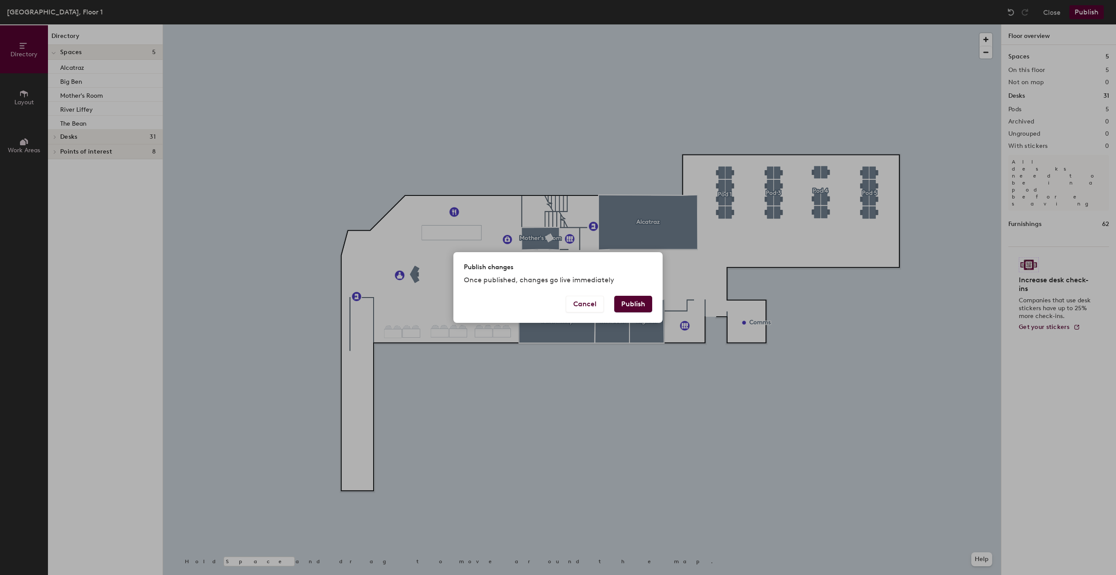
click at [633, 303] on button "Publish" at bounding box center [633, 304] width 38 height 17
